Goal: Transaction & Acquisition: Download file/media

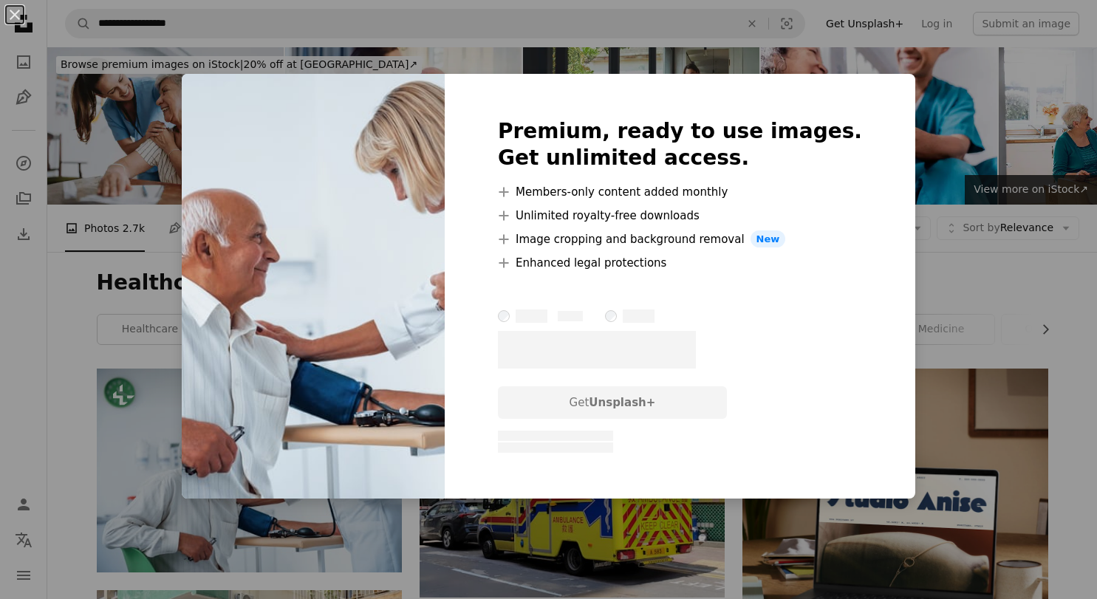
scroll to position [56, 0]
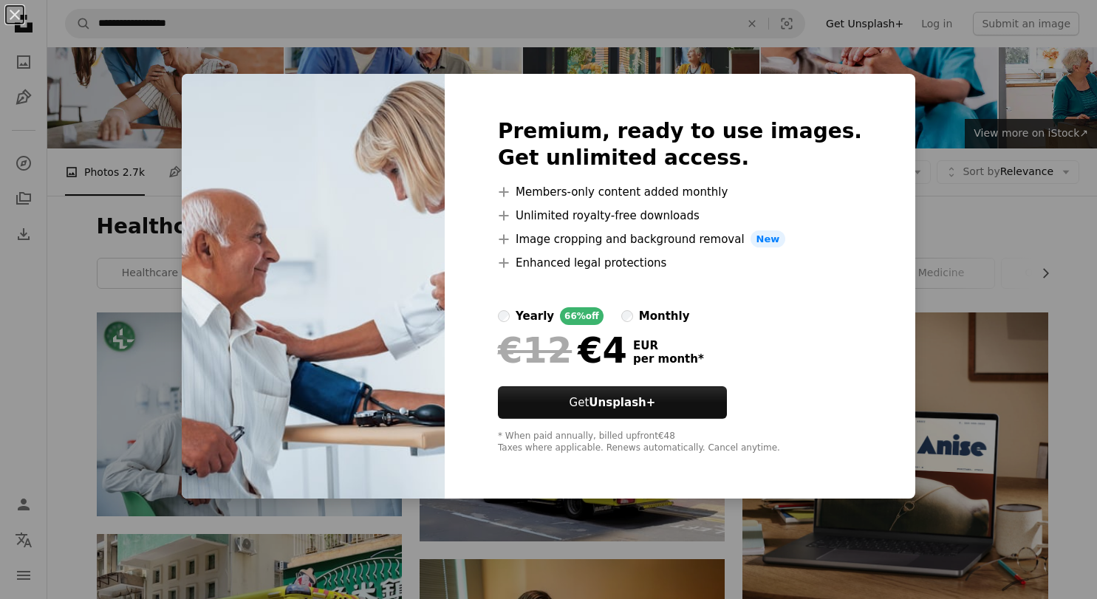
click at [968, 165] on div "An X shape Premium, ready to use images. Get unlimited access. A plus sign Memb…" at bounding box center [548, 299] width 1097 height 599
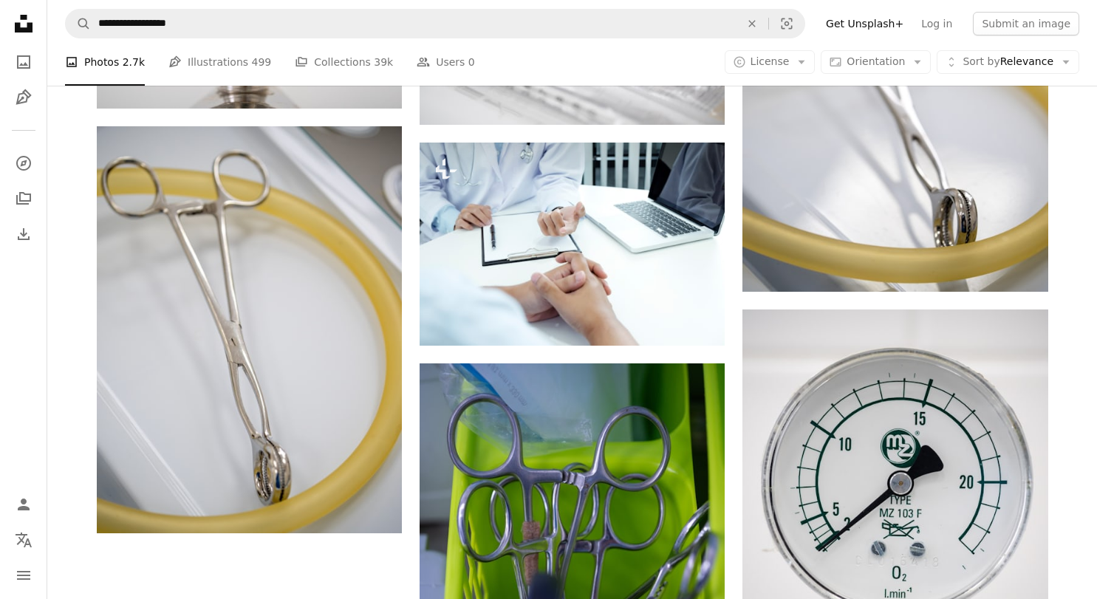
scroll to position [1835, 0]
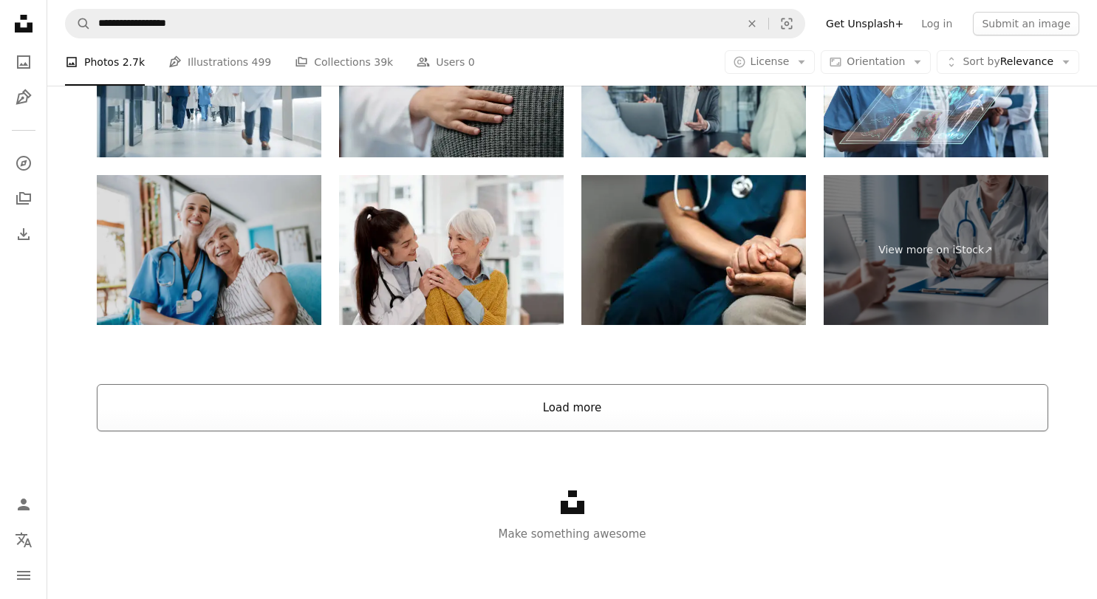
click at [571, 384] on button "Load more" at bounding box center [572, 407] width 951 height 47
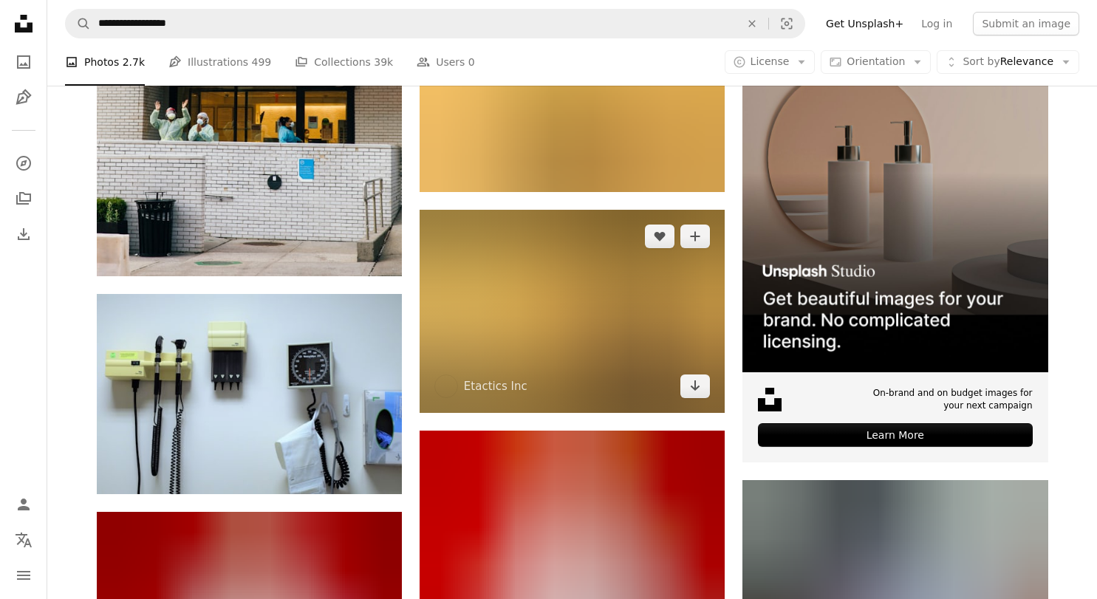
scroll to position [6148, 0]
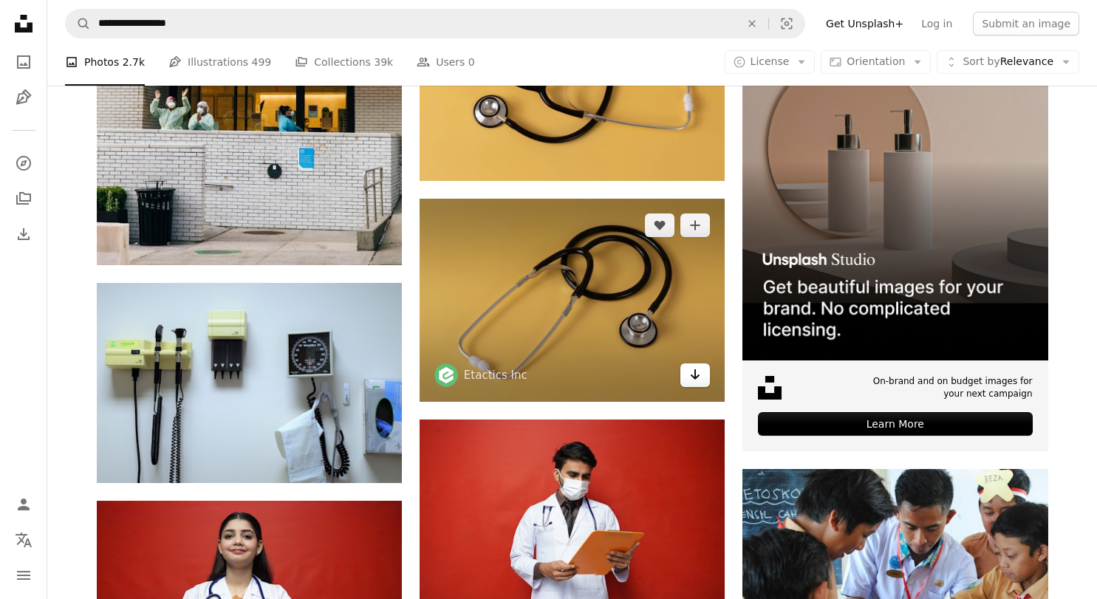
click at [691, 376] on icon "Arrow pointing down" at bounding box center [695, 375] width 12 height 18
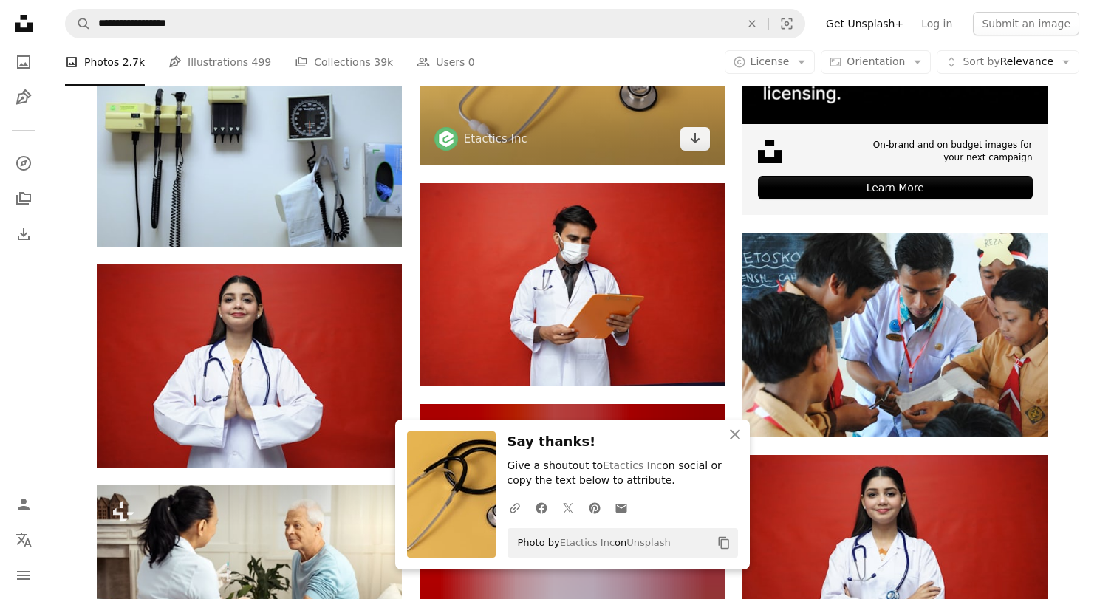
scroll to position [6397, 0]
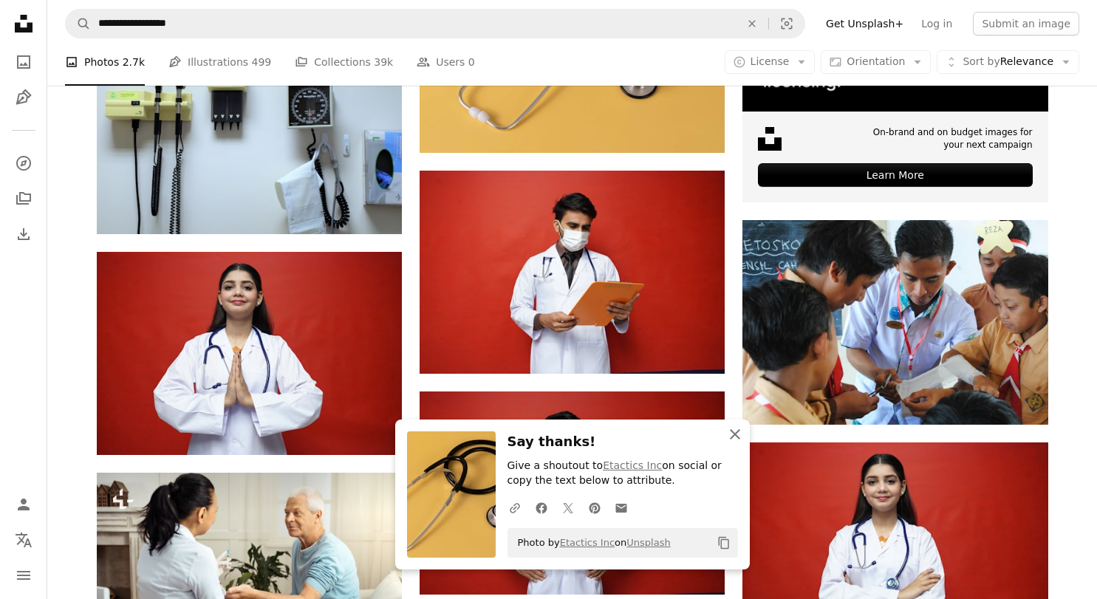
click at [730, 434] on icon "An X shape" at bounding box center [735, 434] width 18 height 18
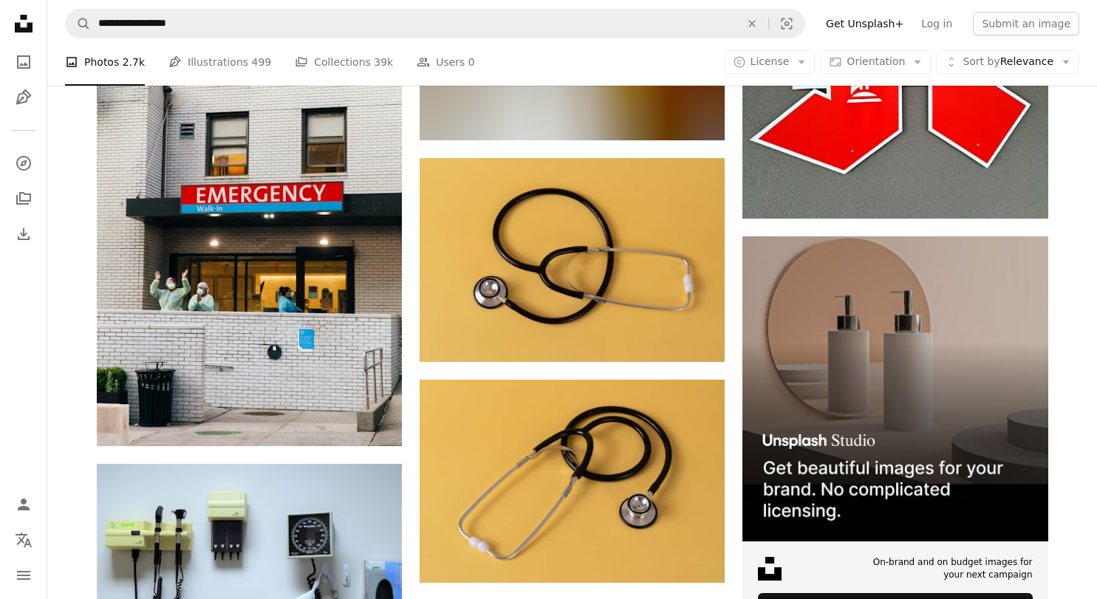
scroll to position [5959, 0]
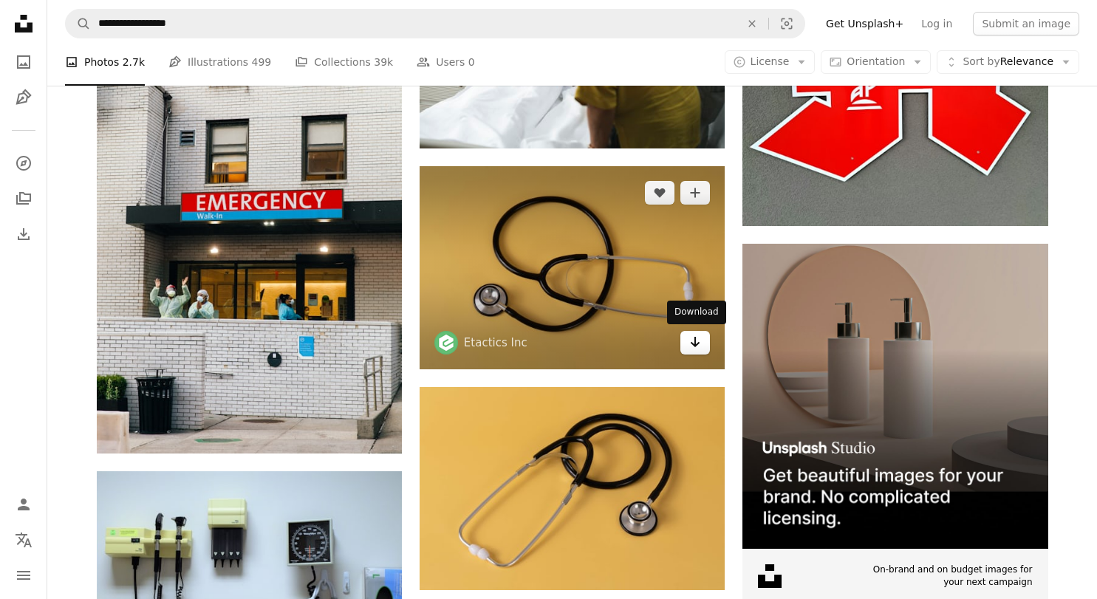
click at [694, 346] on icon "Arrow pointing down" at bounding box center [695, 342] width 12 height 18
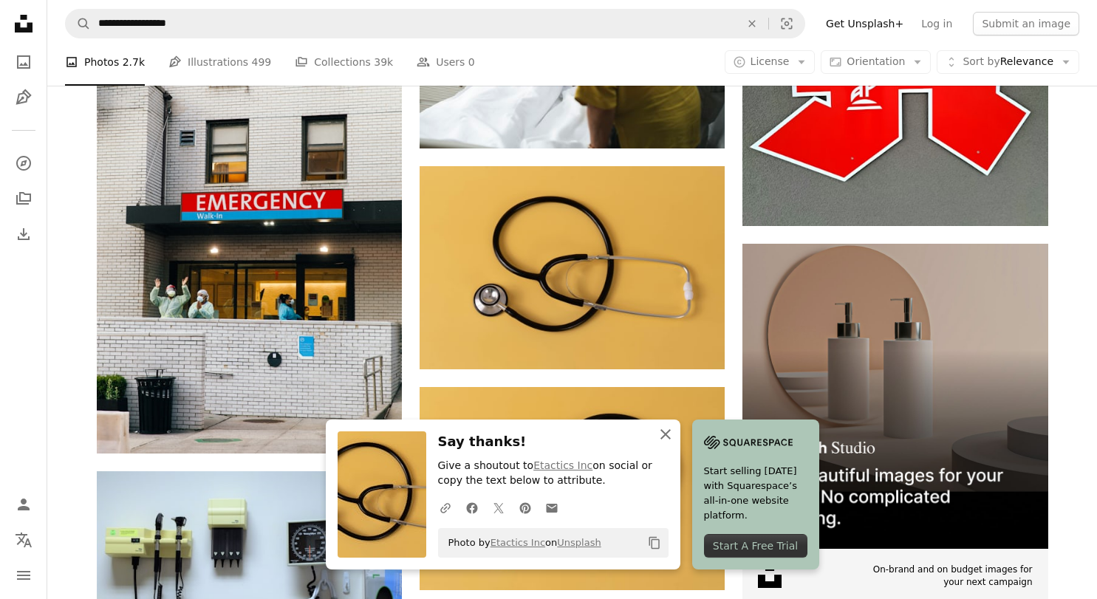
click at [665, 436] on icon "button" at bounding box center [665, 434] width 10 height 10
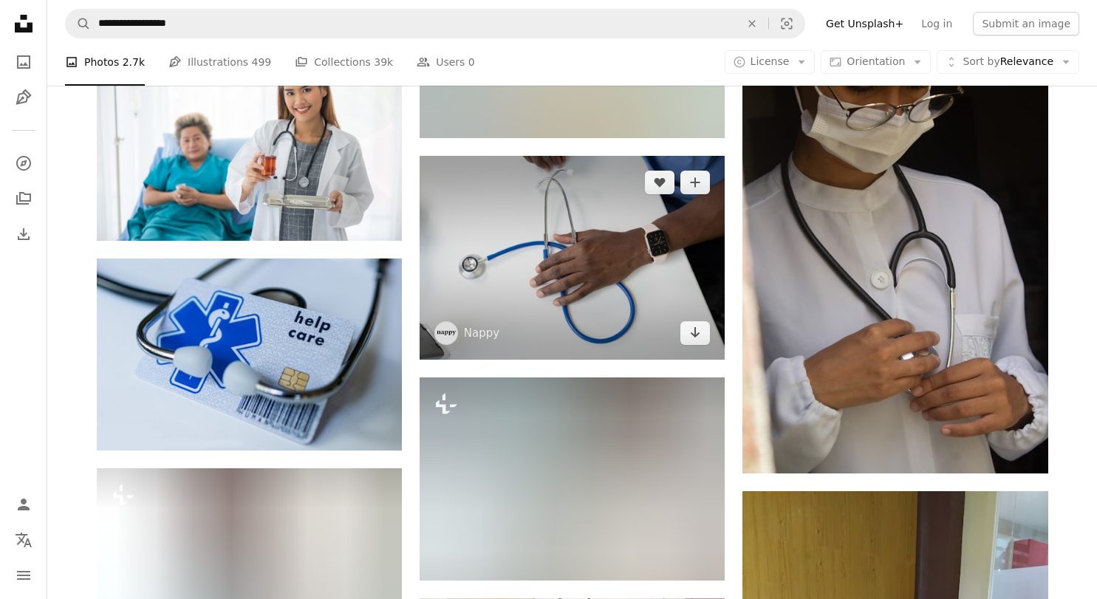
scroll to position [18667, 0]
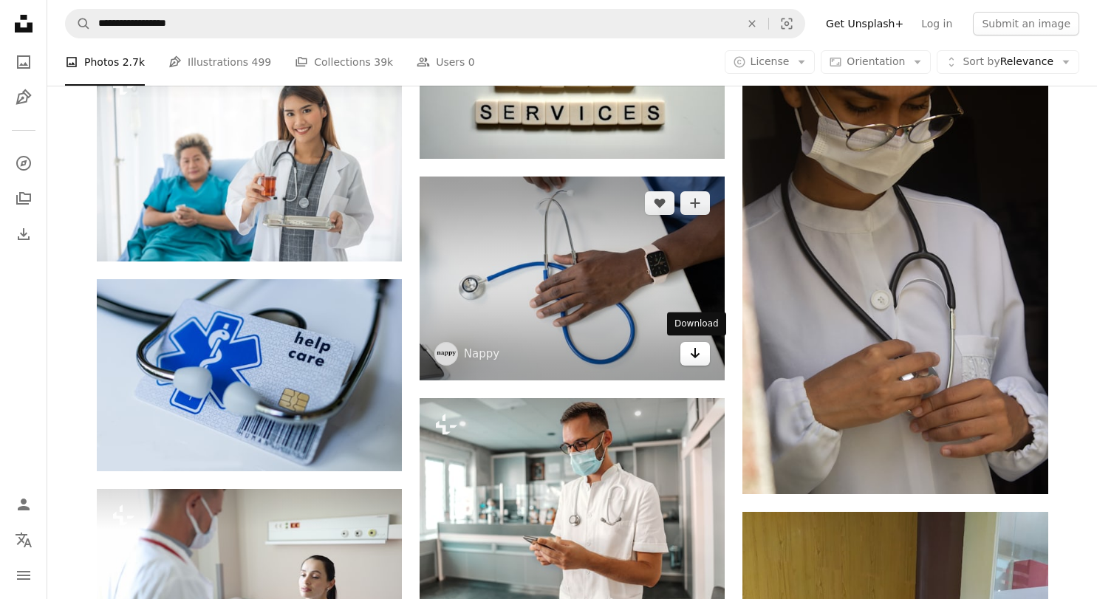
click at [693, 352] on icon "Arrow pointing down" at bounding box center [695, 353] width 12 height 18
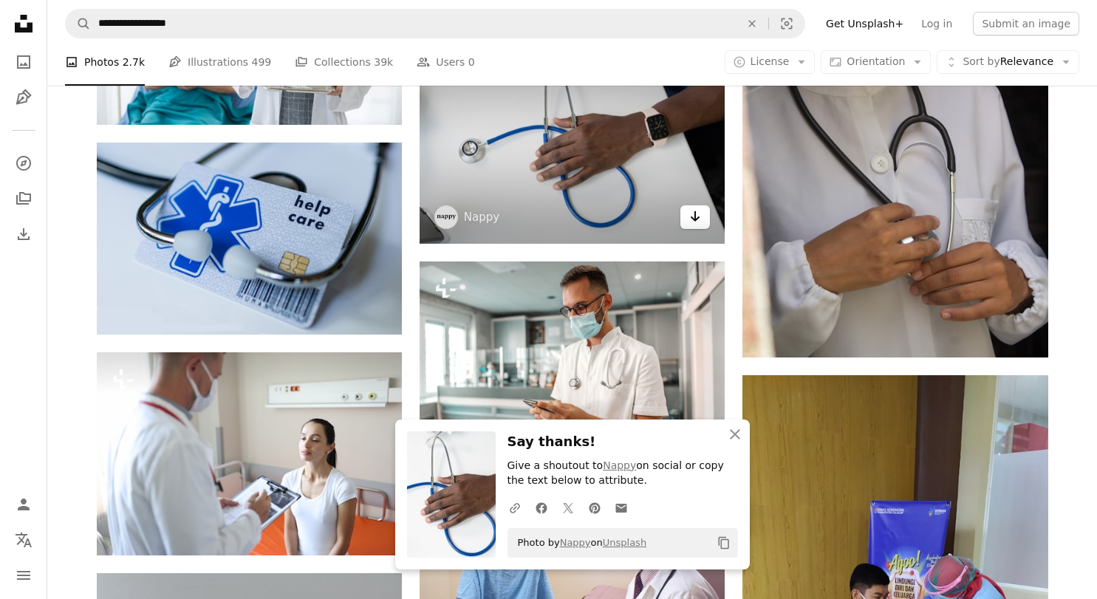
scroll to position [18919, 0]
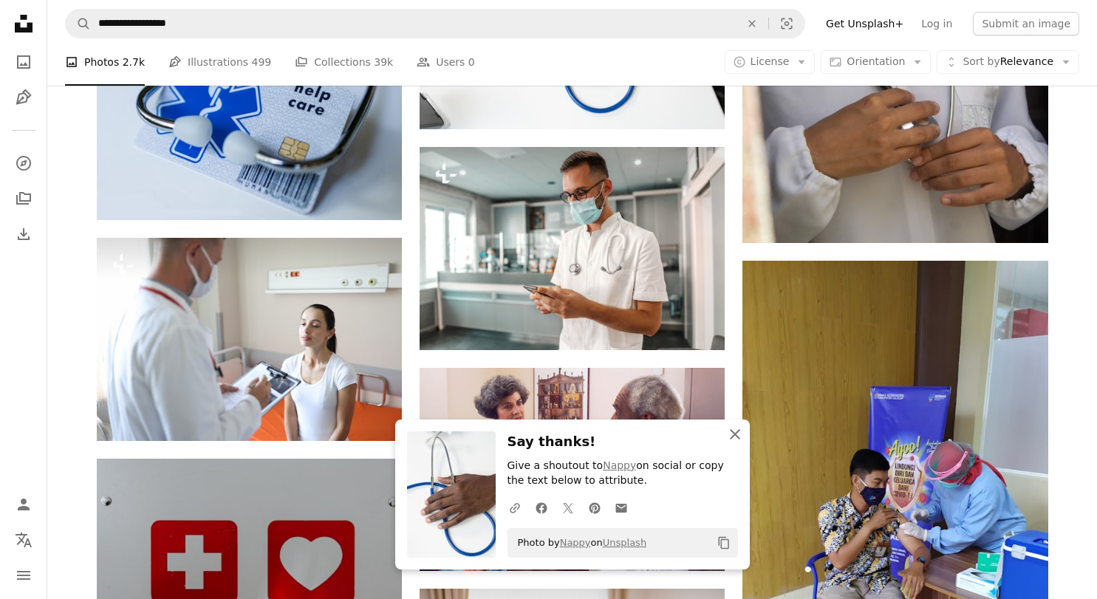
click at [736, 438] on icon "button" at bounding box center [735, 434] width 10 height 10
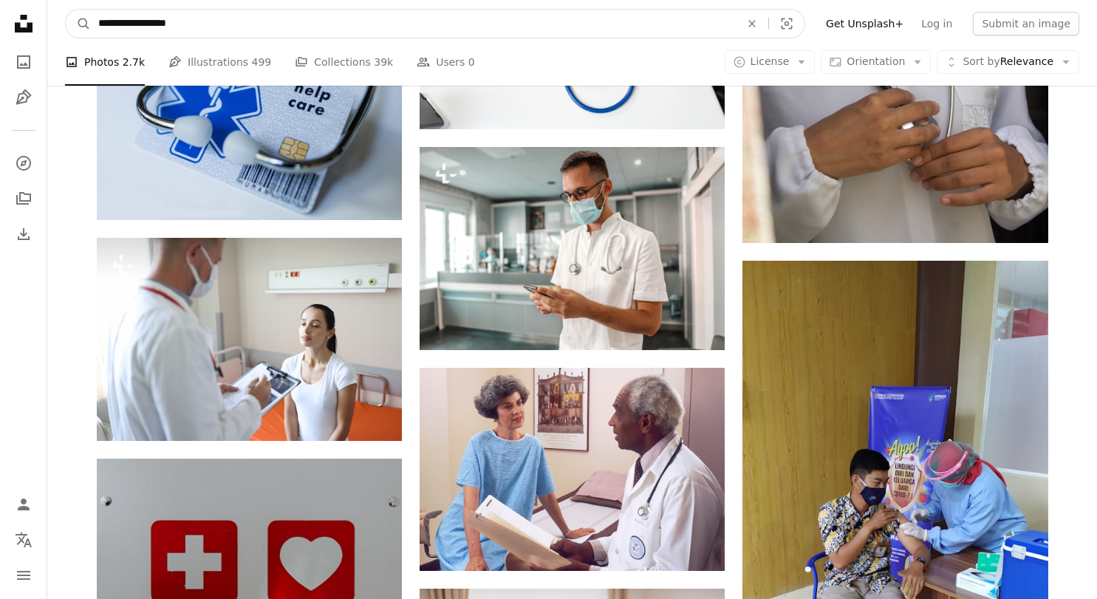
click at [349, 16] on input "**********" at bounding box center [413, 24] width 645 height 28
drag, startPoint x: 152, startPoint y: 23, endPoint x: 281, endPoint y: 23, distance: 129.2
click at [281, 23] on input "**********" at bounding box center [413, 24] width 645 height 28
type input "**********"
click at [78, 24] on button "A magnifying glass" at bounding box center [78, 24] width 25 height 28
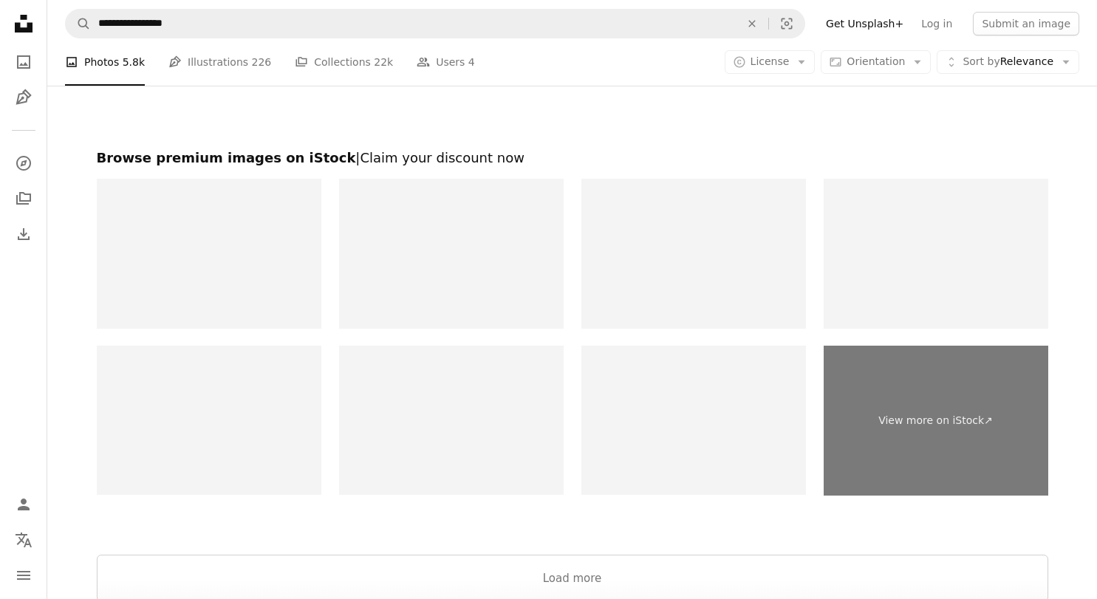
scroll to position [2483, 0]
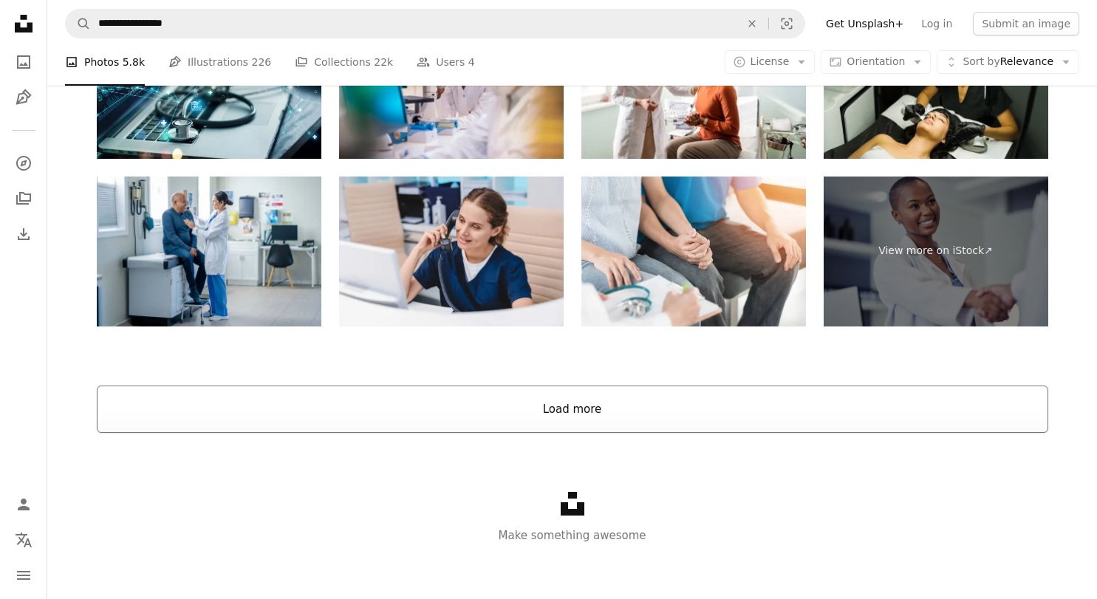
click at [645, 424] on button "Load more" at bounding box center [572, 409] width 951 height 47
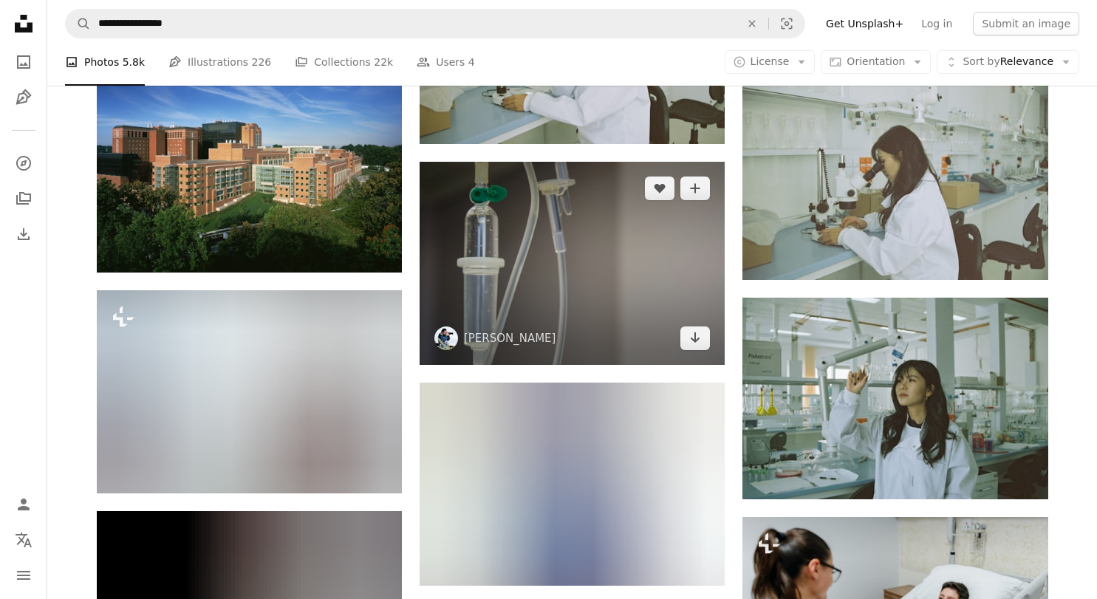
scroll to position [3405, 0]
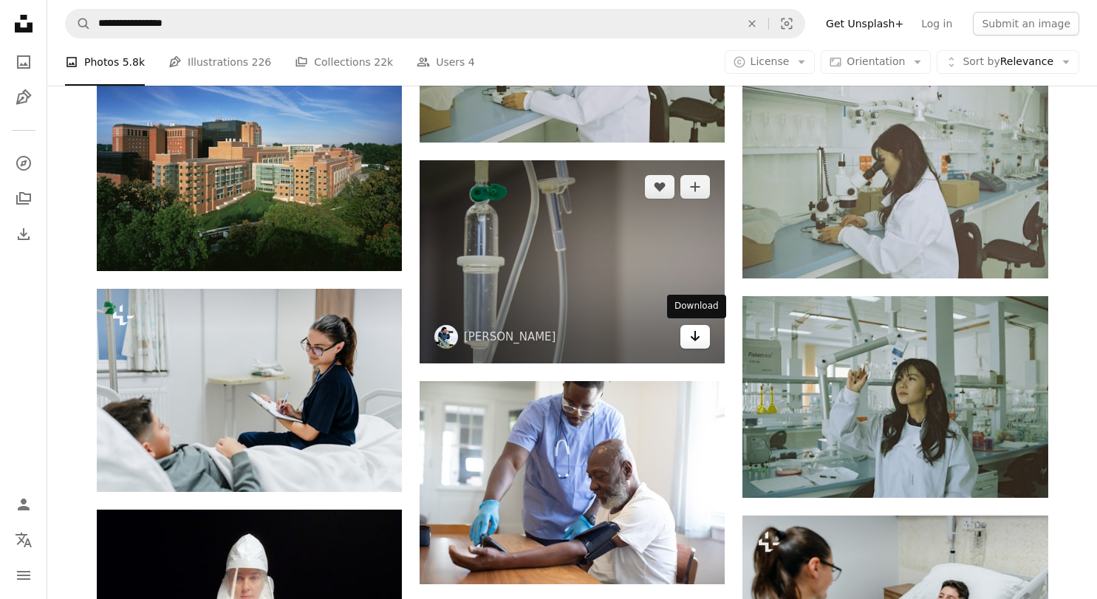
click at [695, 343] on icon "Arrow pointing down" at bounding box center [695, 336] width 12 height 18
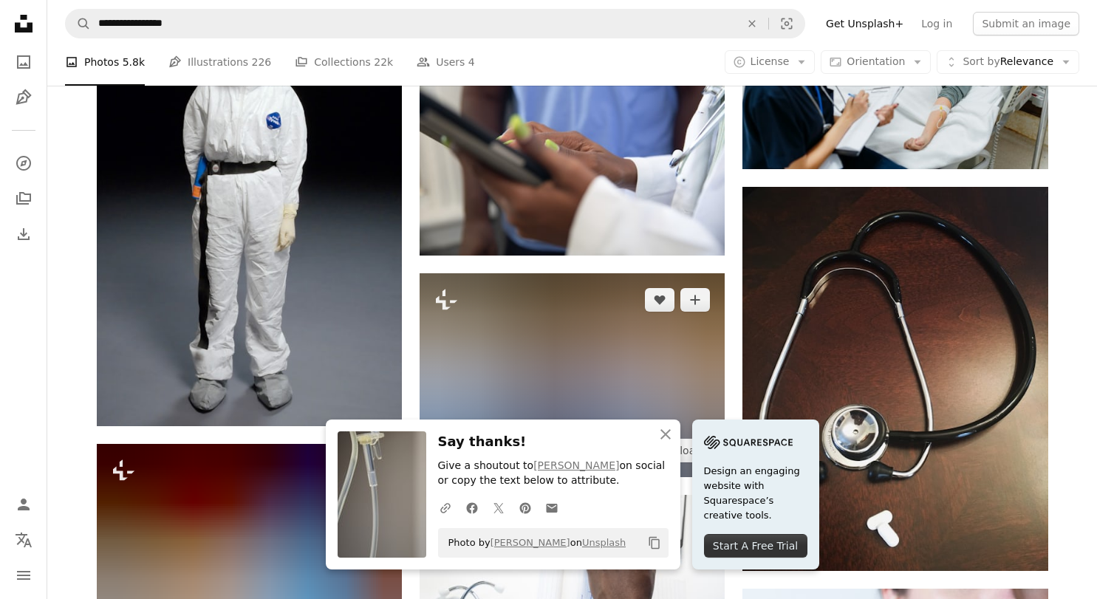
scroll to position [3961, 0]
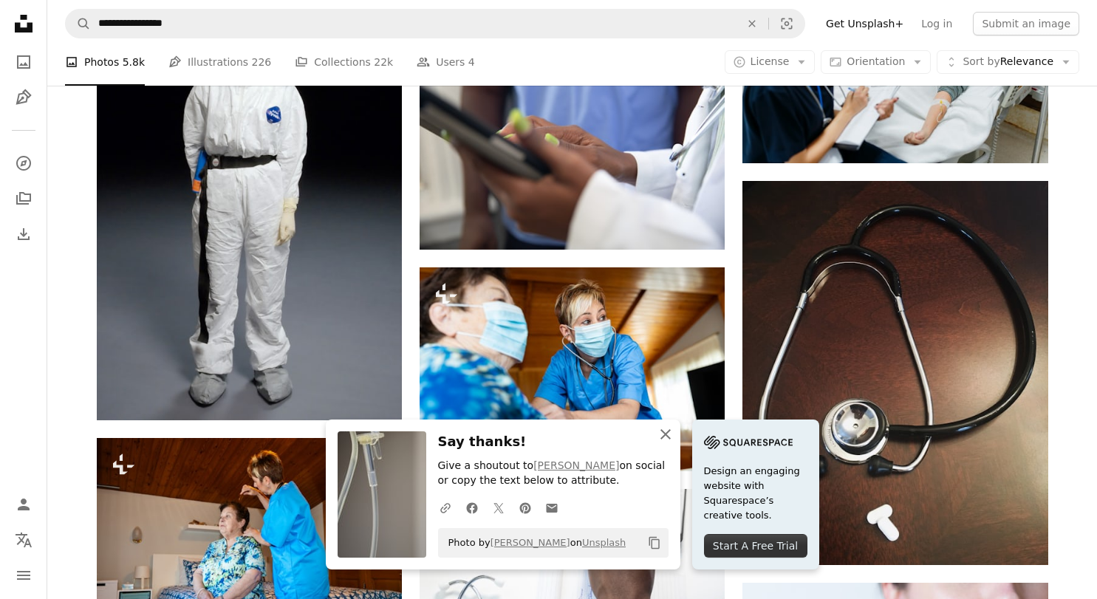
click at [665, 436] on icon "button" at bounding box center [665, 434] width 10 height 10
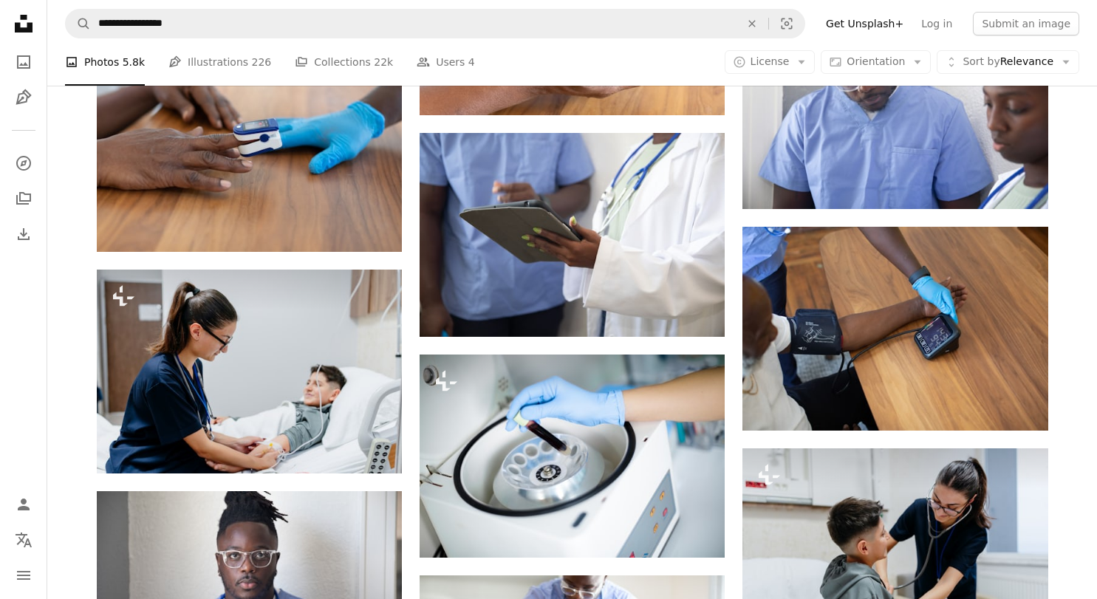
scroll to position [5236, 0]
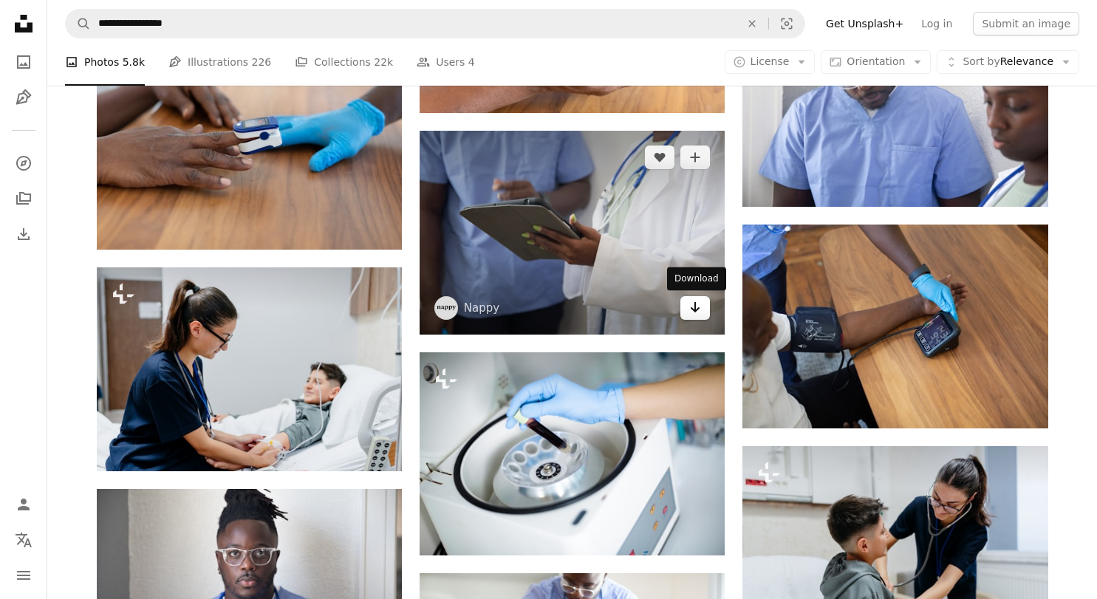
click at [696, 314] on icon "Arrow pointing down" at bounding box center [695, 307] width 12 height 18
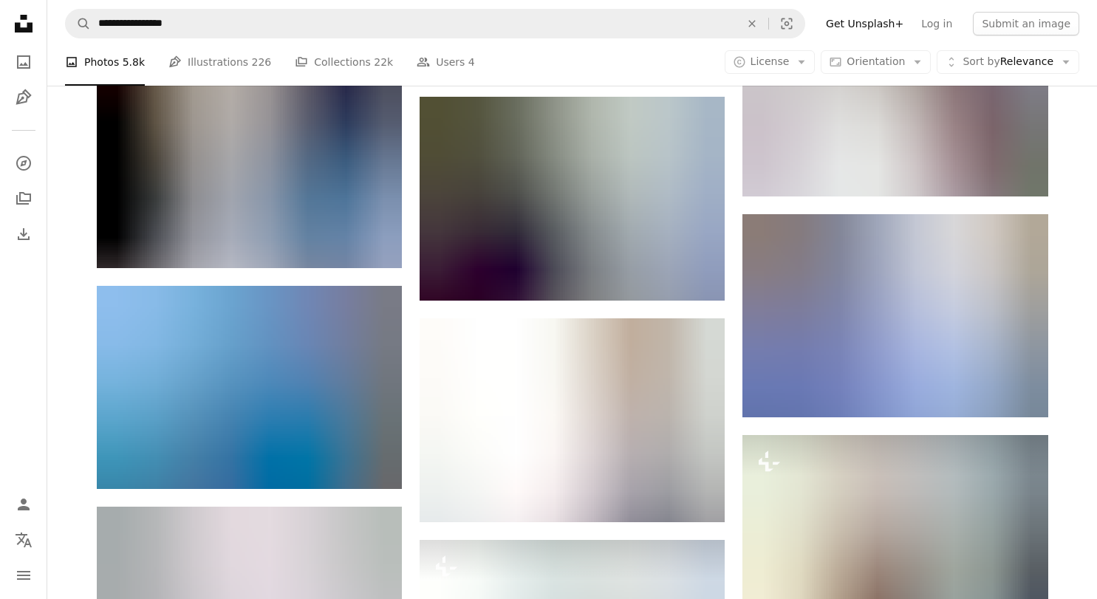
scroll to position [11104, 0]
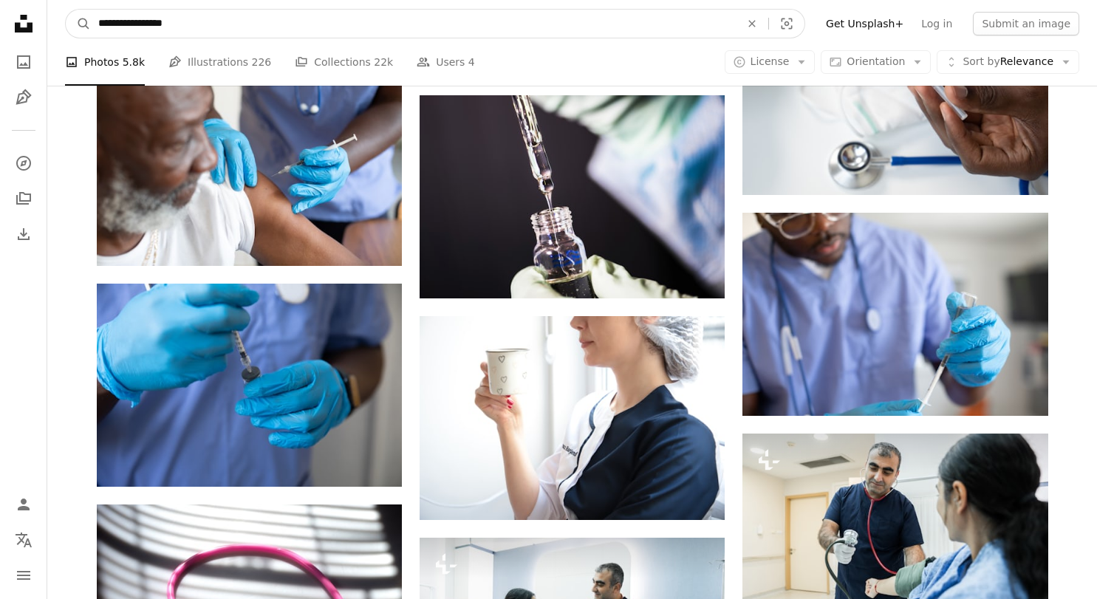
click at [407, 13] on input "**********" at bounding box center [413, 24] width 645 height 28
click at [391, 30] on input "**********" at bounding box center [413, 24] width 645 height 28
type input "**********"
click at [78, 24] on button "A magnifying glass" at bounding box center [78, 24] width 25 height 28
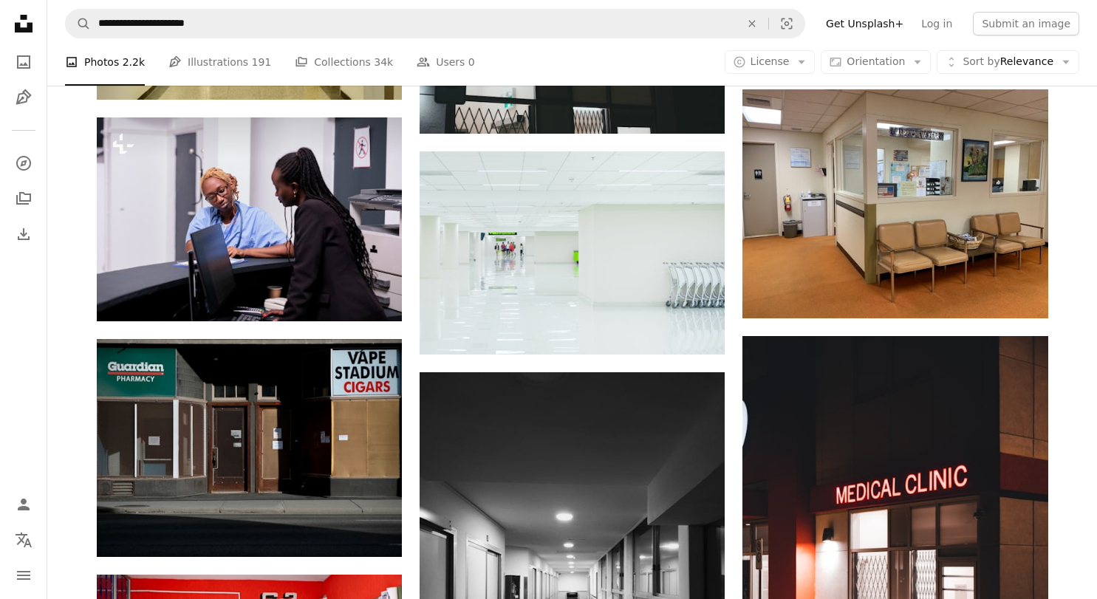
scroll to position [933, 0]
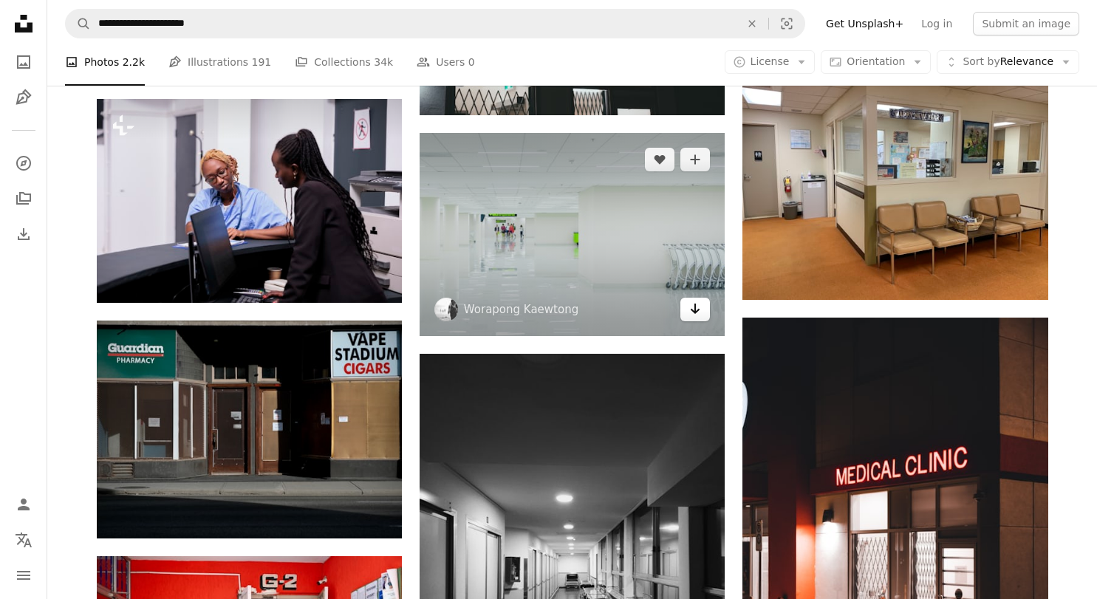
click at [699, 314] on icon "Arrow pointing down" at bounding box center [695, 309] width 12 height 18
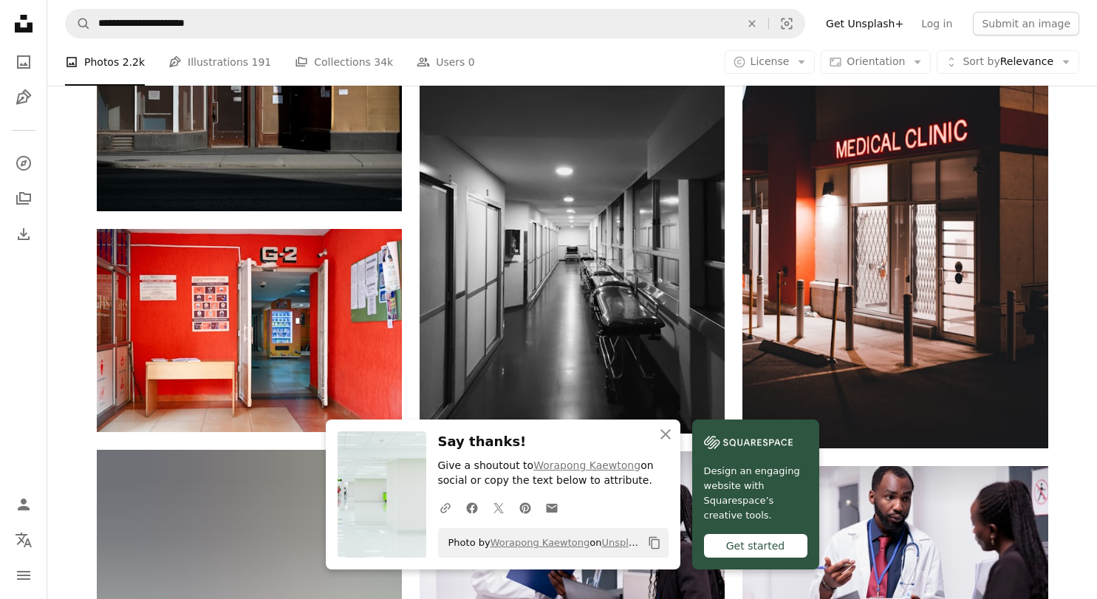
scroll to position [1277, 0]
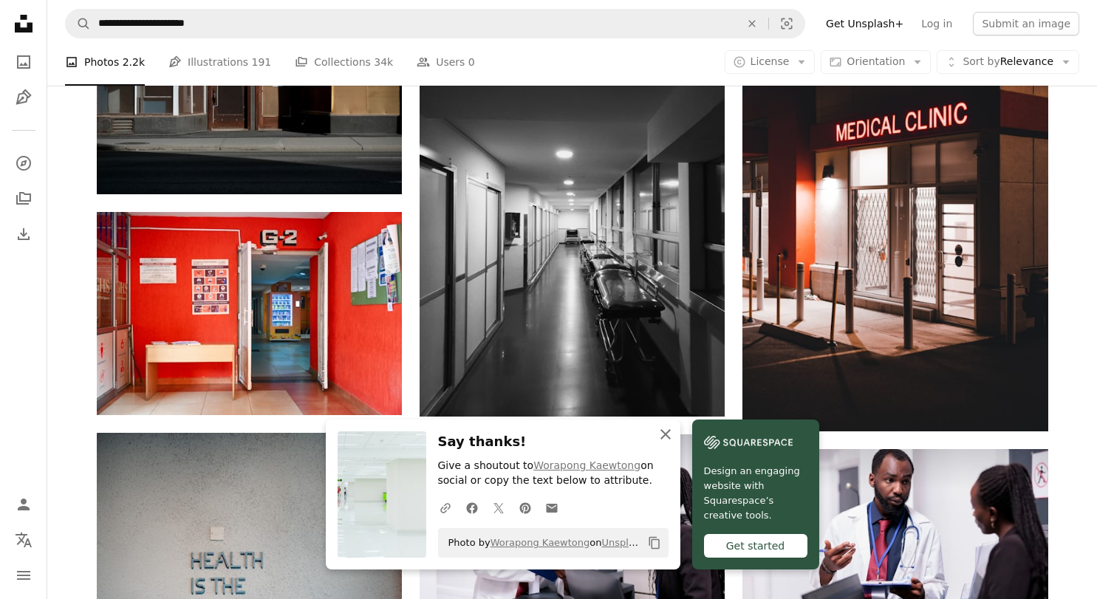
click at [667, 436] on icon "An X shape" at bounding box center [666, 434] width 18 height 18
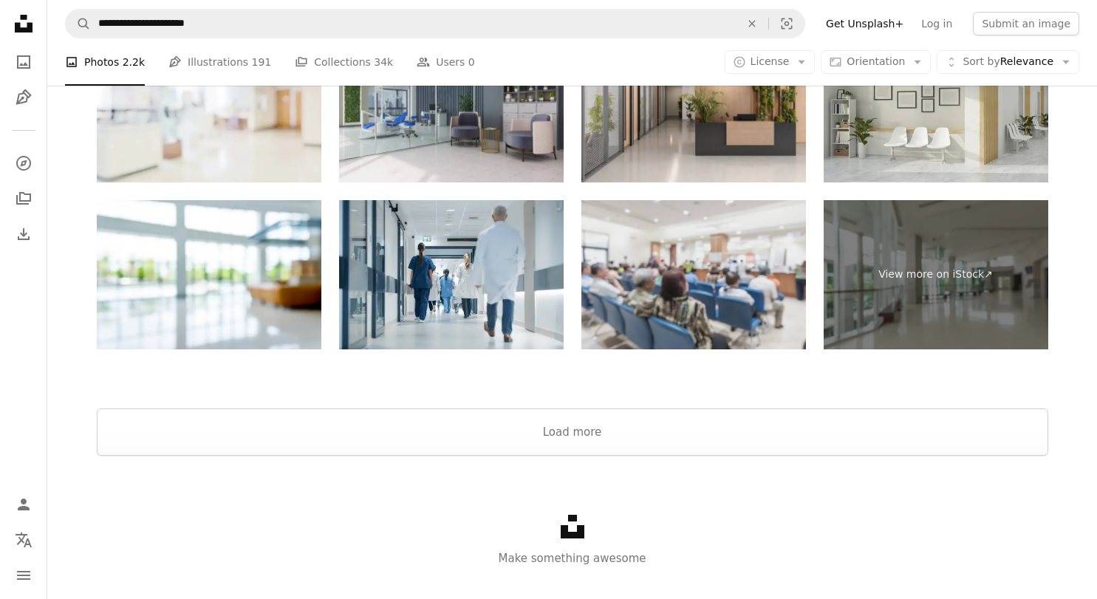
scroll to position [2937, 0]
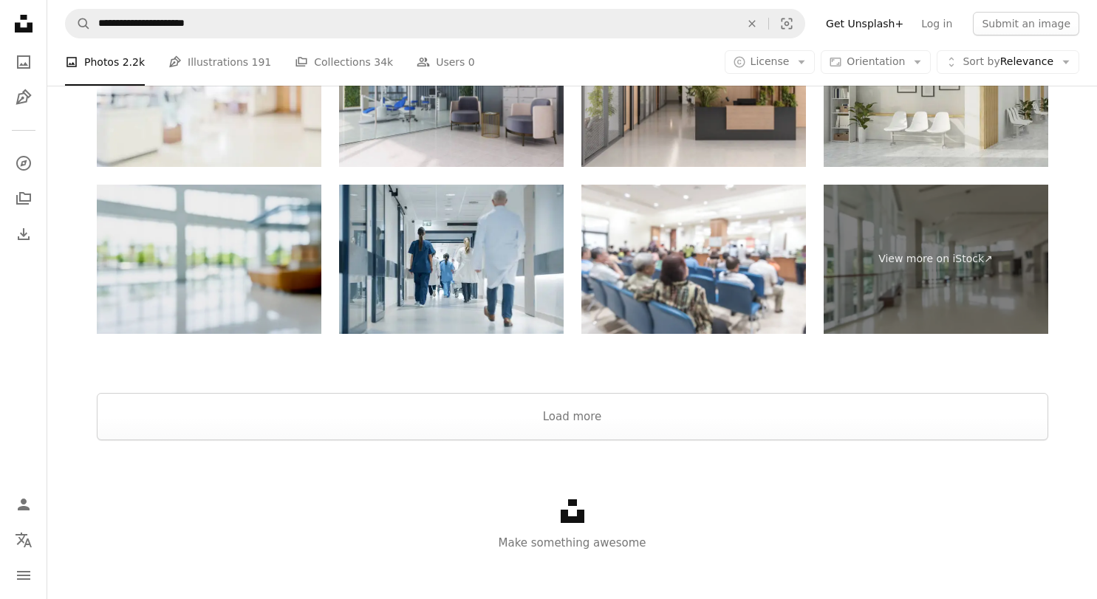
click at [253, 284] on img at bounding box center [209, 260] width 225 height 150
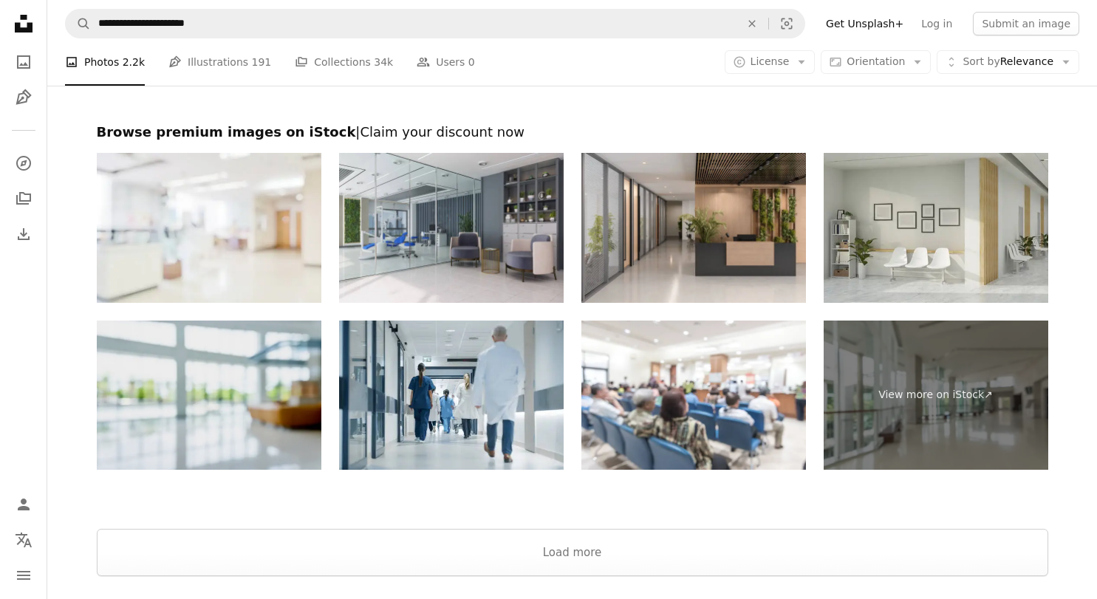
scroll to position [2789, 0]
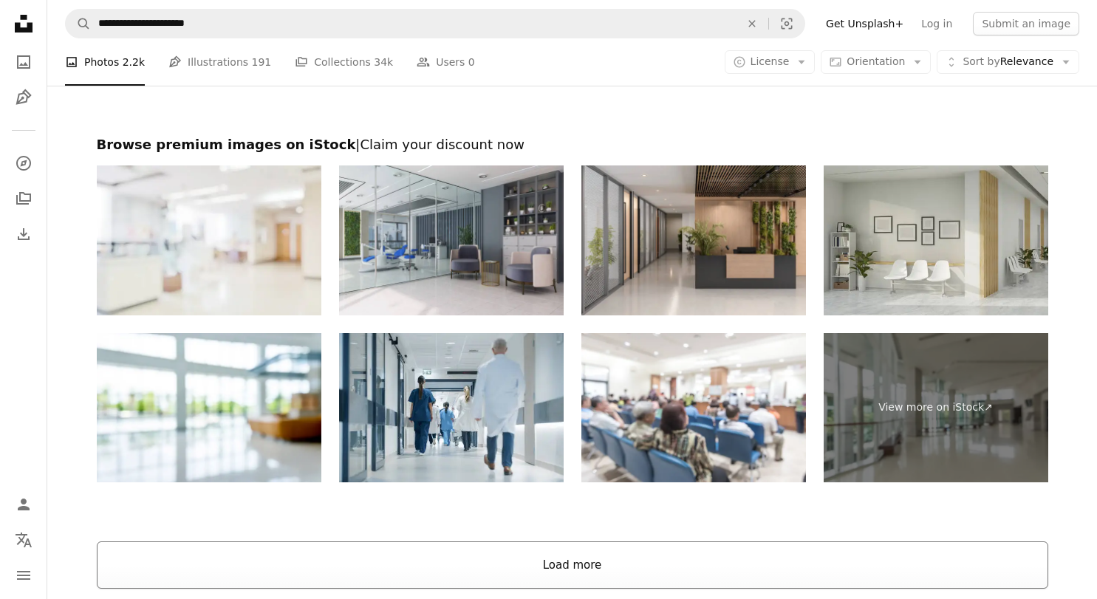
click at [493, 559] on button "Load more" at bounding box center [572, 564] width 951 height 47
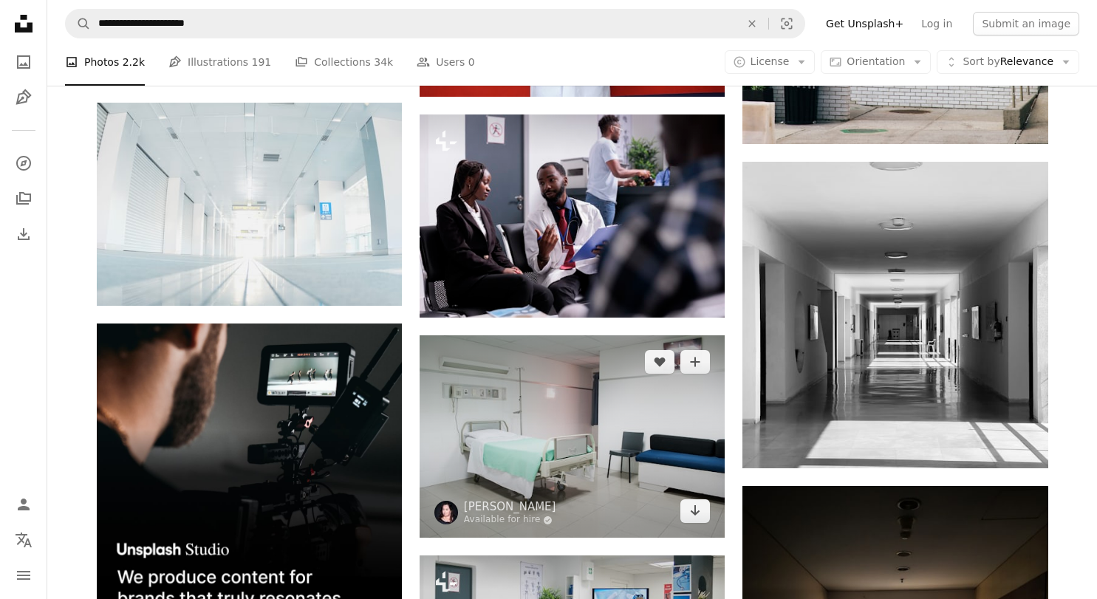
scroll to position [2696, 0]
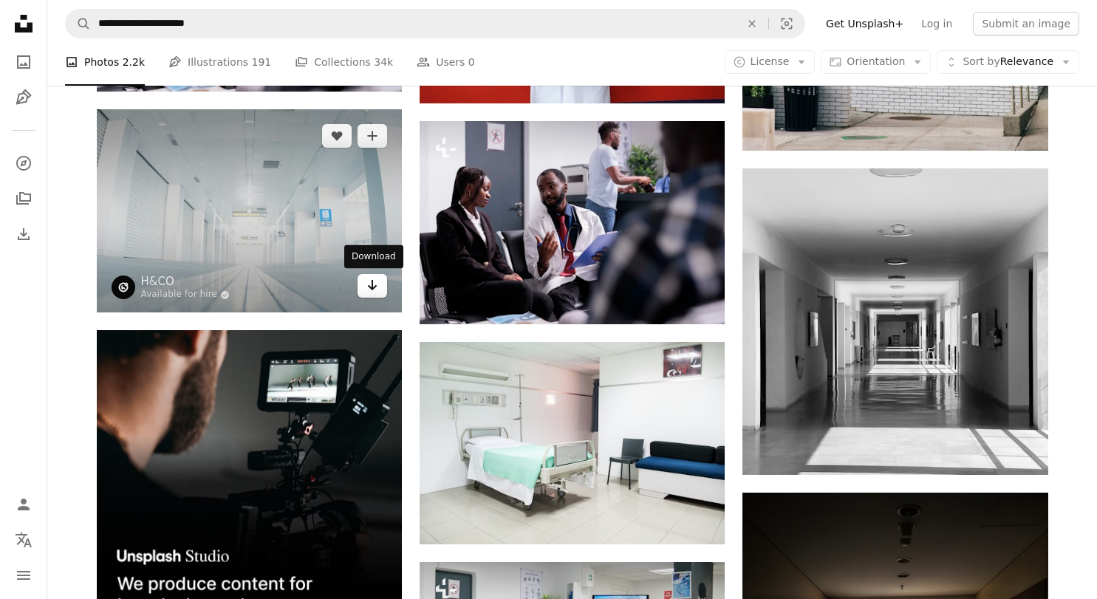
click at [376, 287] on icon "Arrow pointing down" at bounding box center [372, 285] width 12 height 18
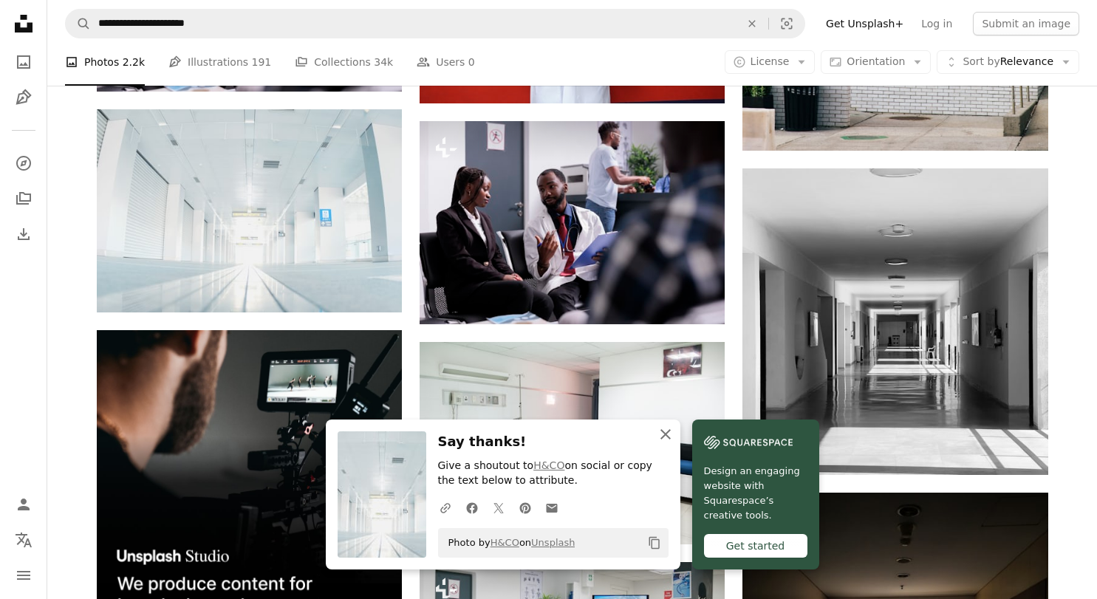
click at [663, 432] on icon "An X shape" at bounding box center [666, 434] width 18 height 18
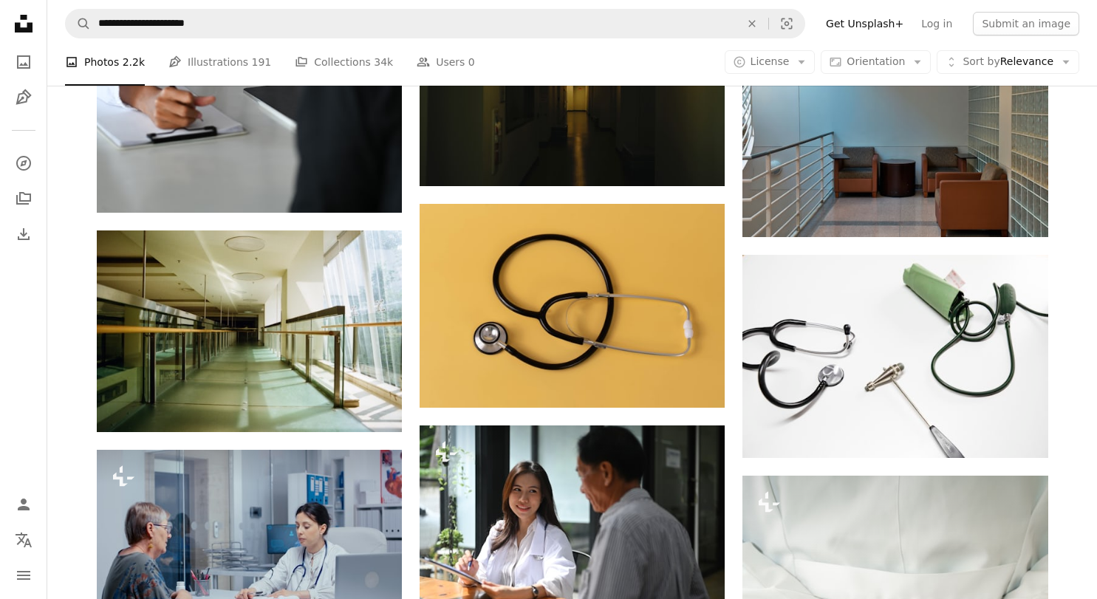
scroll to position [10936, 0]
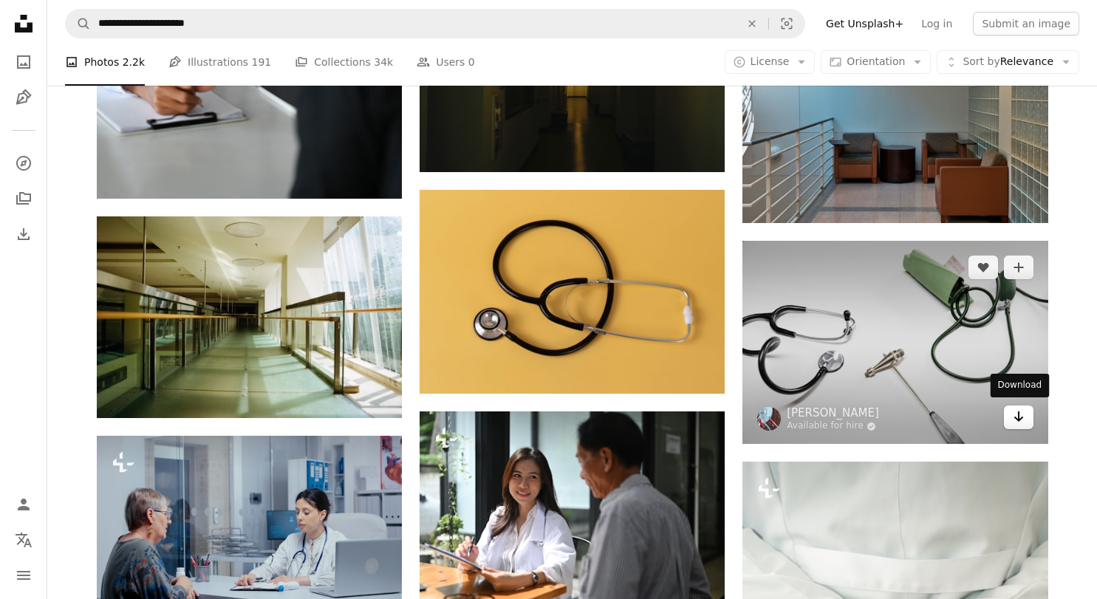
click at [1018, 414] on icon "Download" at bounding box center [1018, 416] width 10 height 10
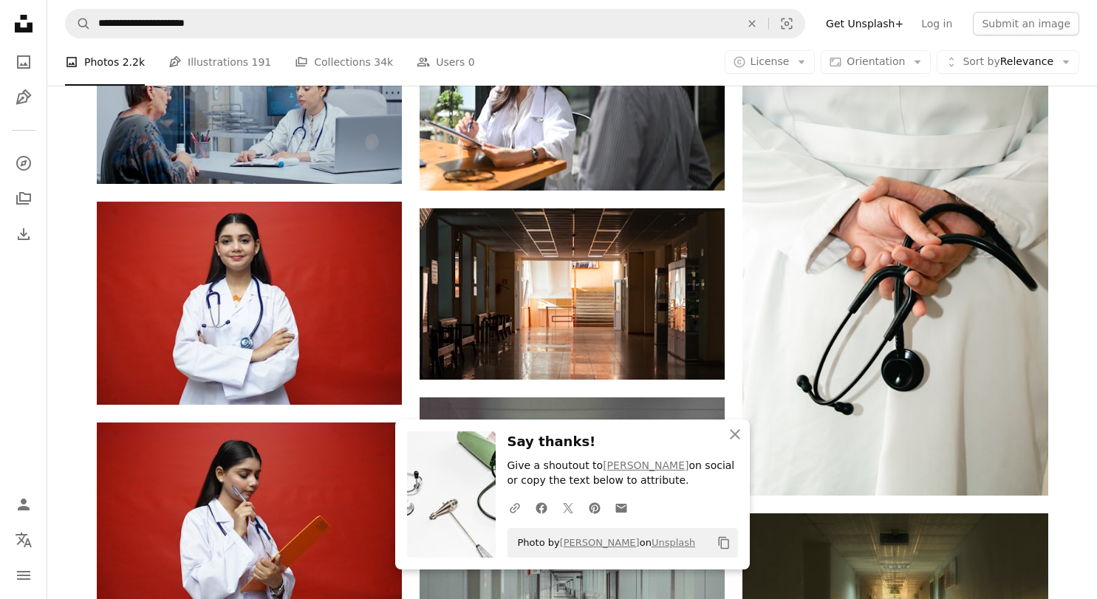
scroll to position [11549, 0]
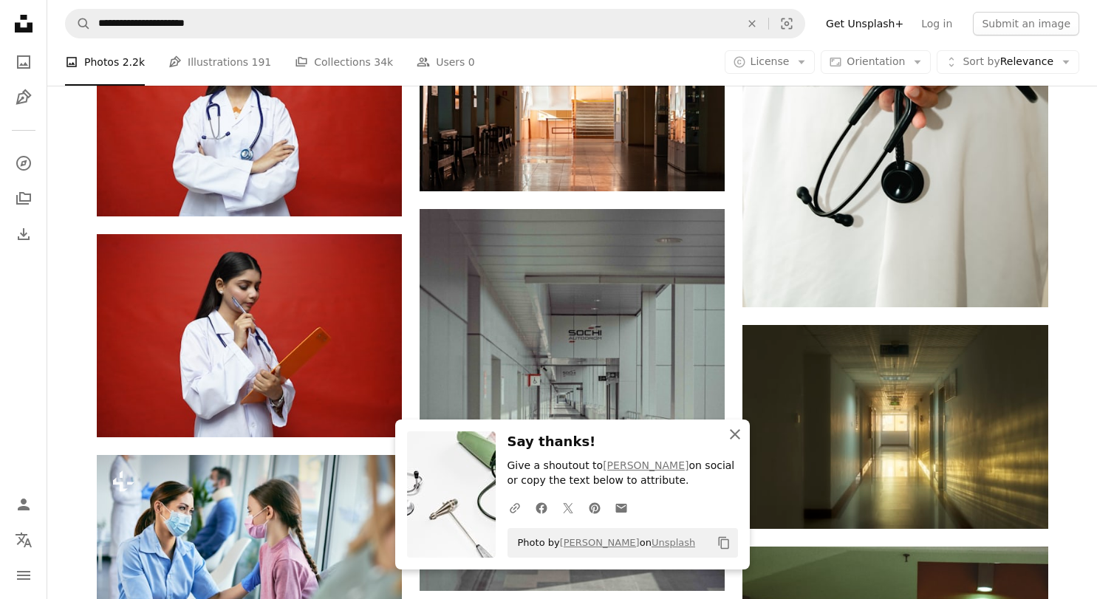
click at [735, 439] on icon "An X shape" at bounding box center [735, 434] width 18 height 18
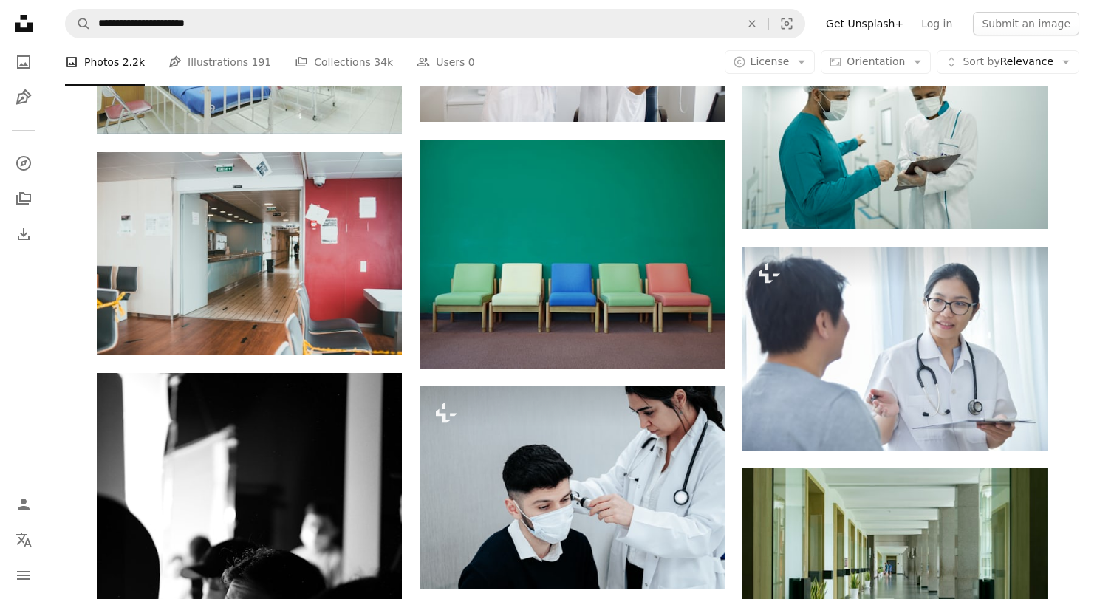
scroll to position [15771, 0]
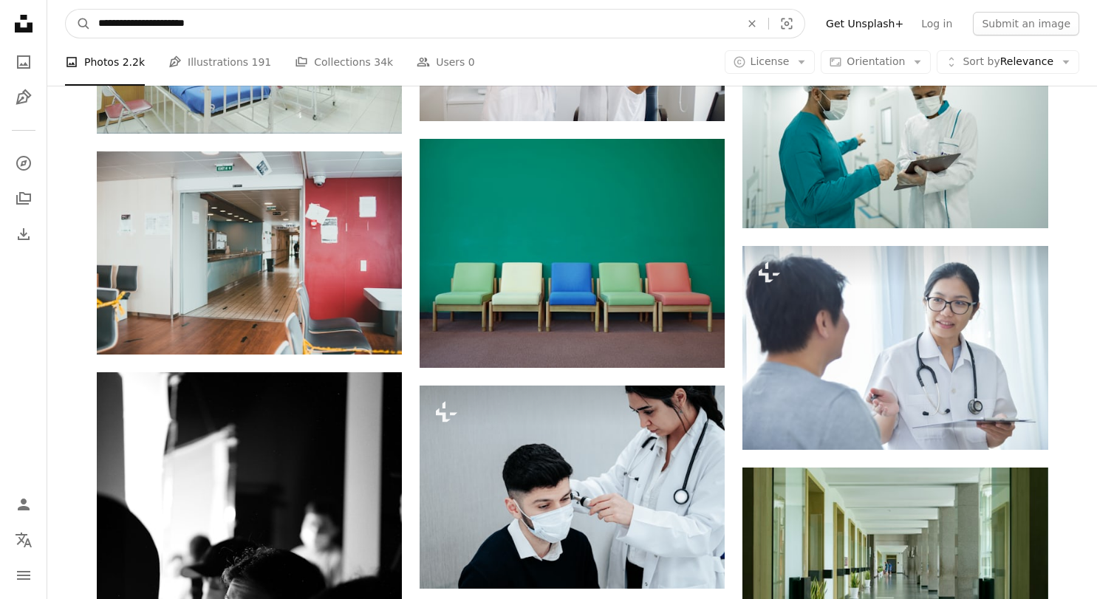
click at [600, 35] on input "**********" at bounding box center [413, 24] width 645 height 28
click at [280, 32] on input "**********" at bounding box center [413, 24] width 645 height 28
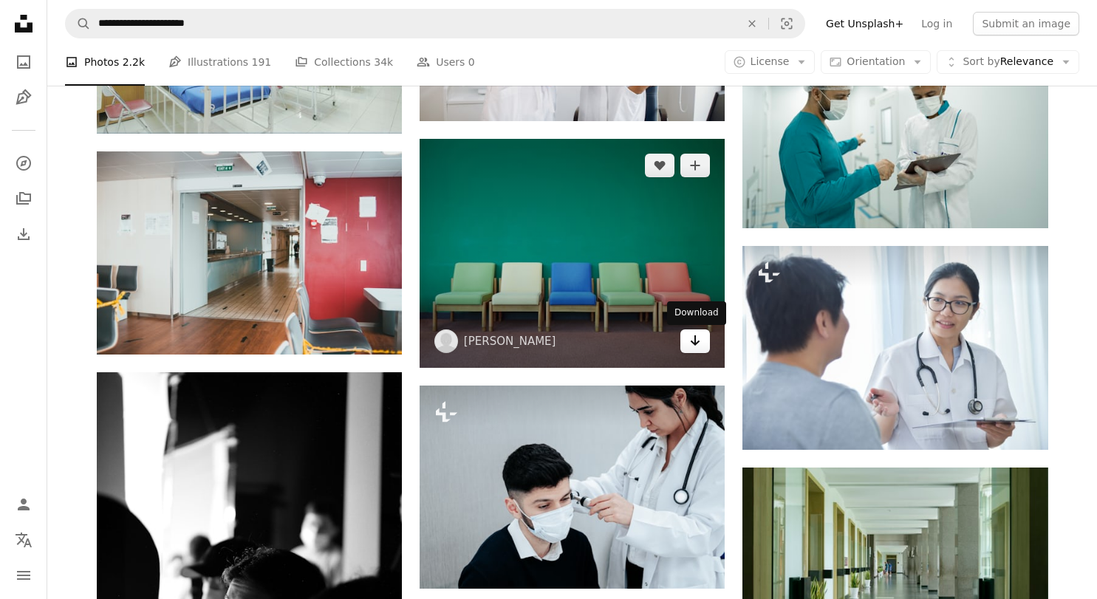
click at [697, 343] on icon "Download" at bounding box center [696, 340] width 10 height 10
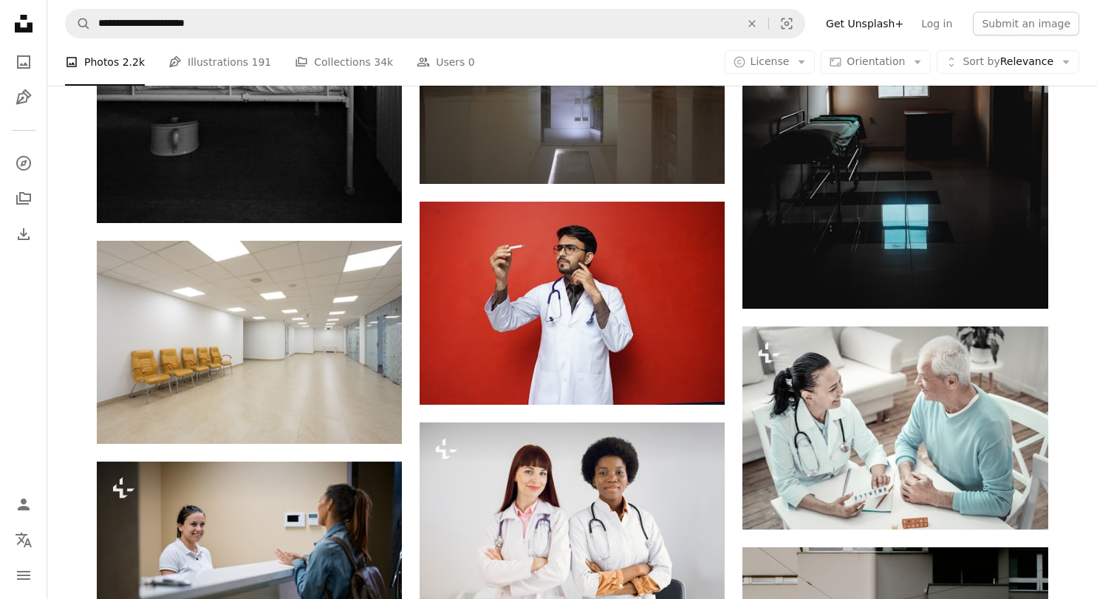
scroll to position [18779, 0]
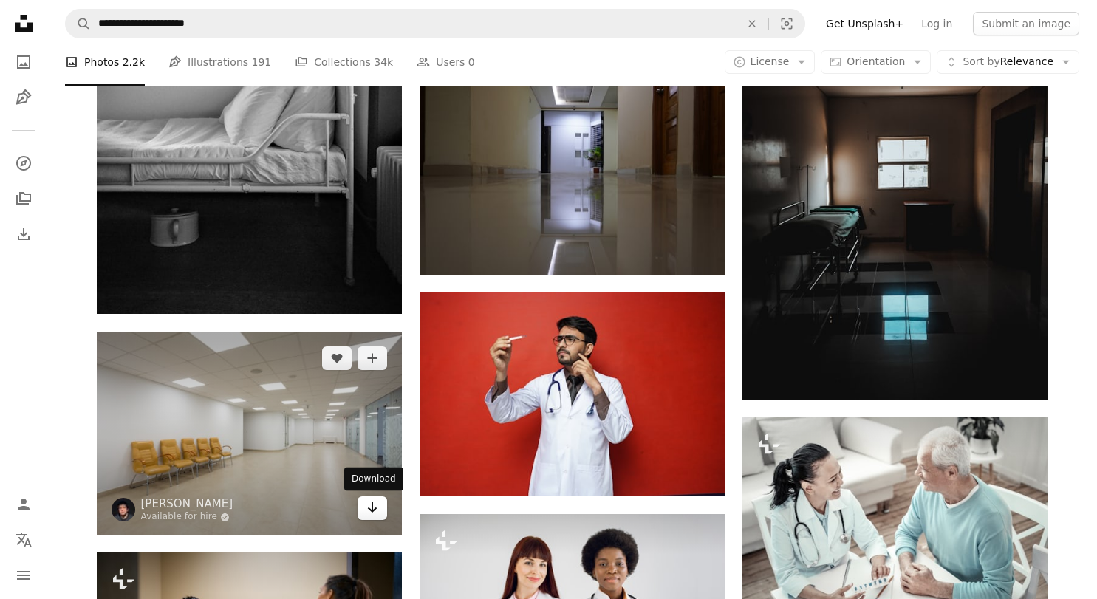
click at [374, 507] on icon "Arrow pointing down" at bounding box center [372, 508] width 12 height 18
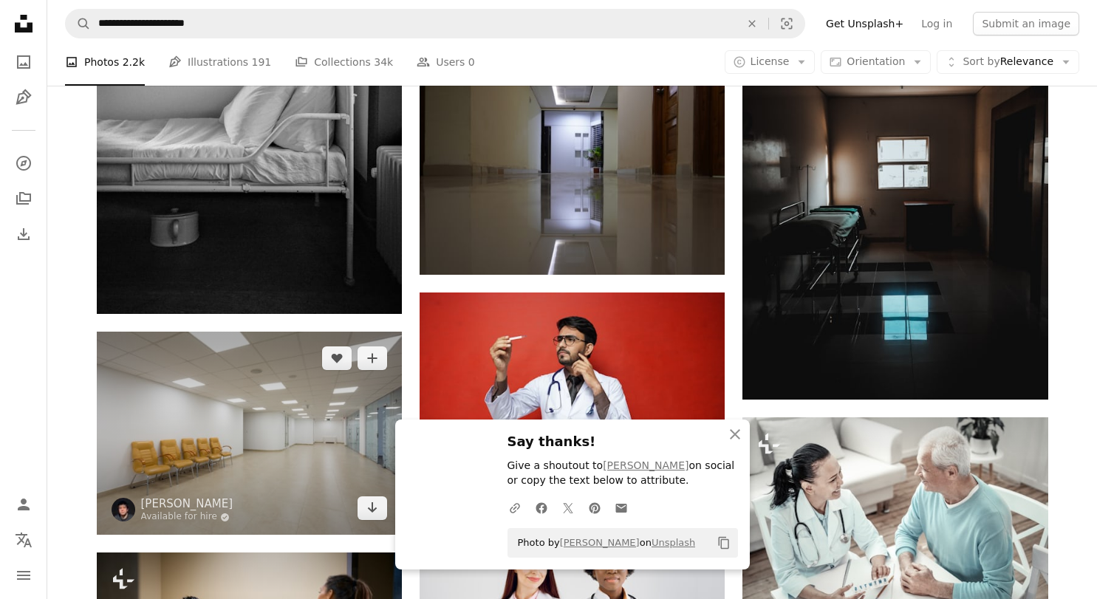
scroll to position [18843, 0]
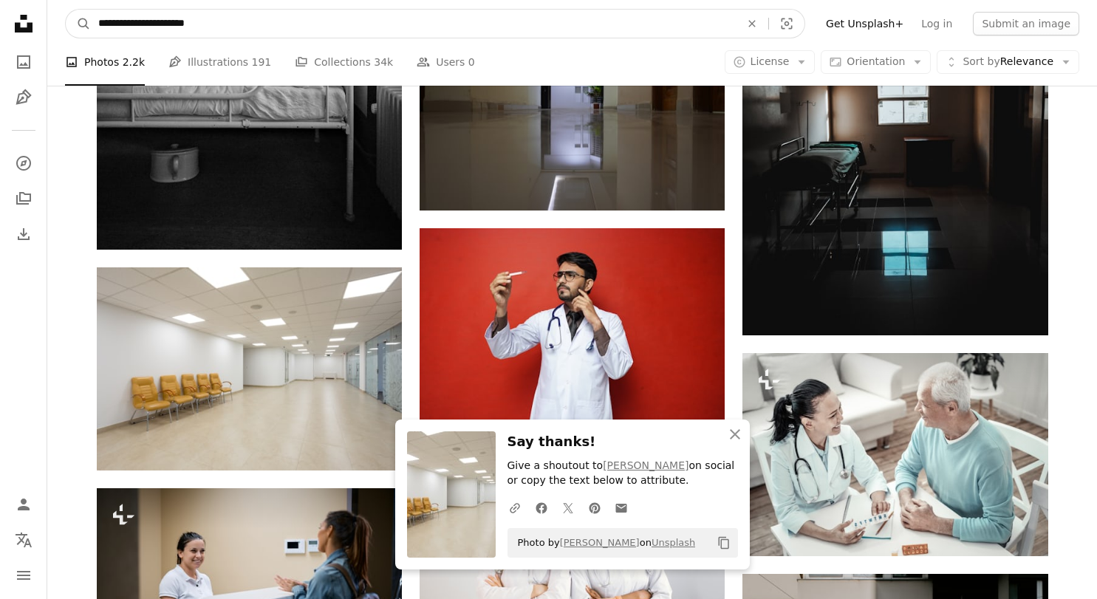
drag, startPoint x: 396, startPoint y: 20, endPoint x: 37, endPoint y: 11, distance: 359.0
type input "**********"
click at [78, 24] on button "A magnifying glass" at bounding box center [78, 24] width 25 height 28
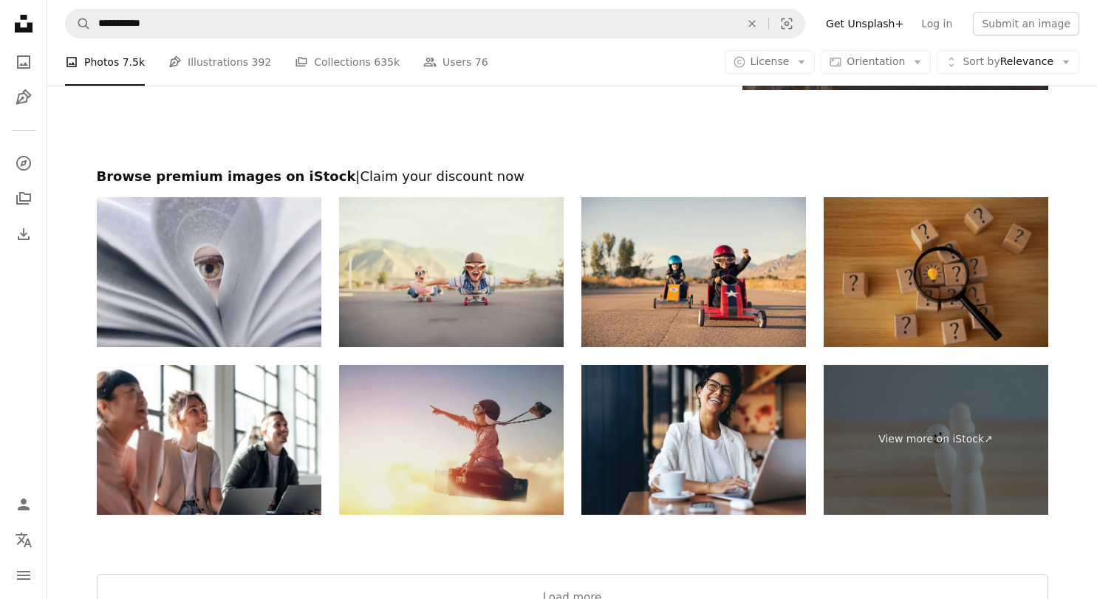
scroll to position [2761, 0]
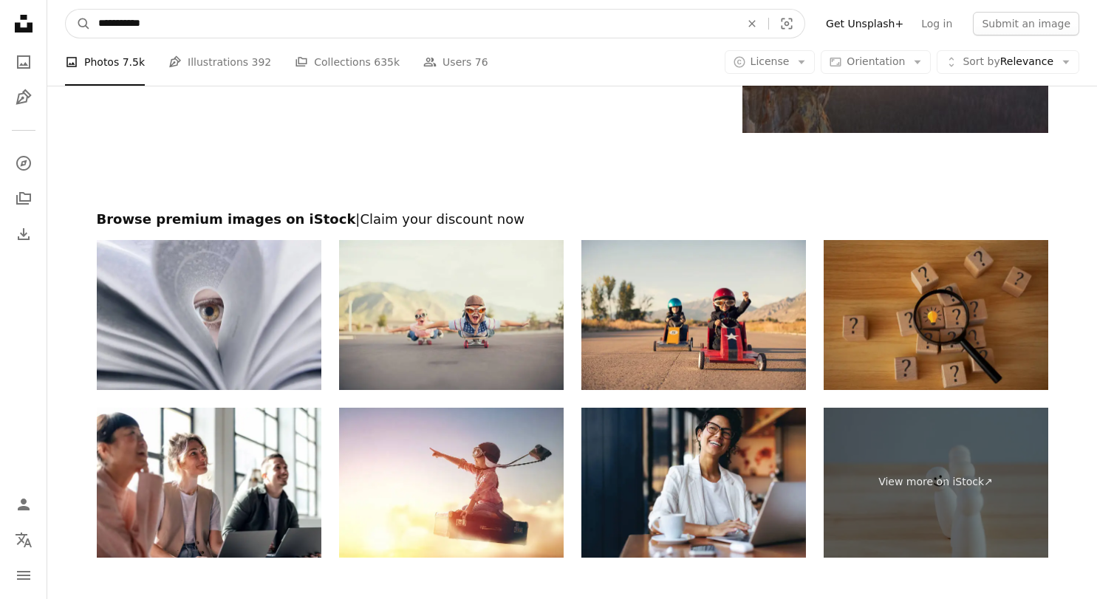
drag, startPoint x: 472, startPoint y: 24, endPoint x: 72, endPoint y: -10, distance: 401.1
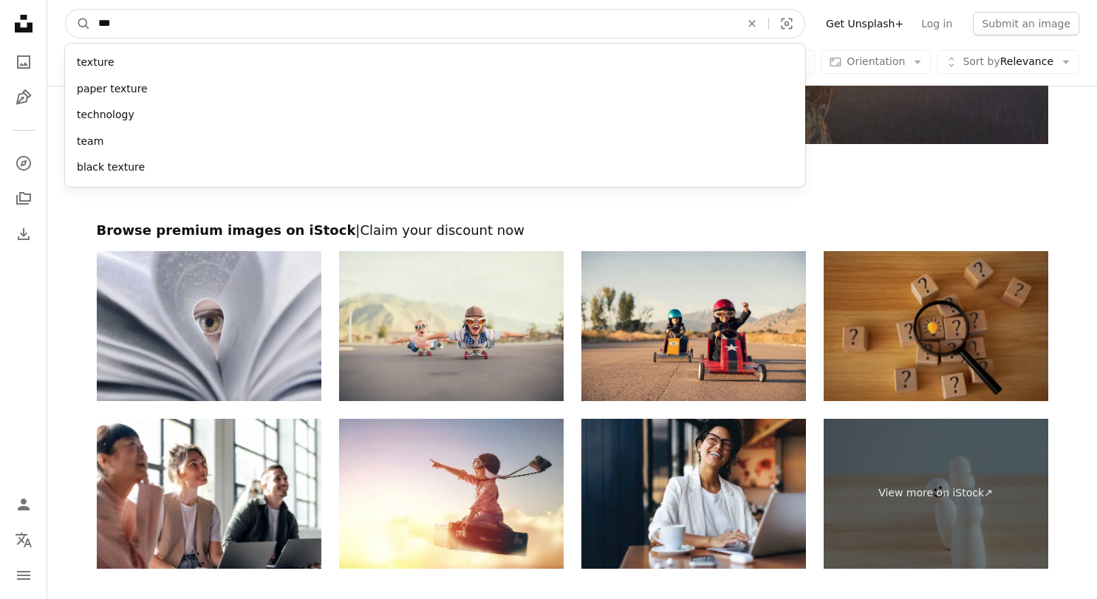
type input "****"
click at [78, 24] on button "A magnifying glass" at bounding box center [78, 24] width 25 height 28
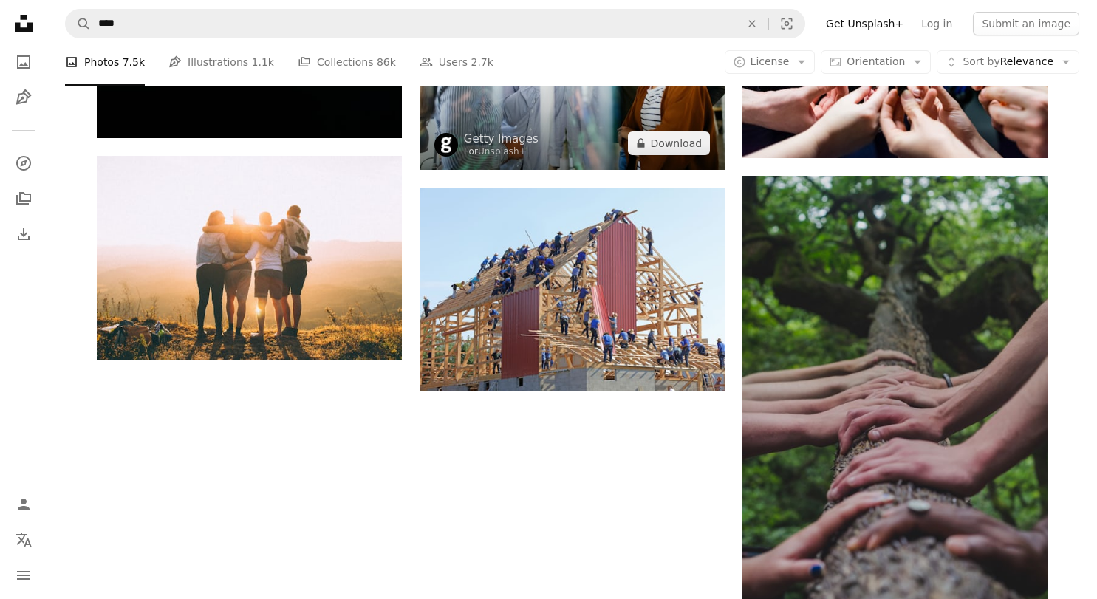
scroll to position [1798, 0]
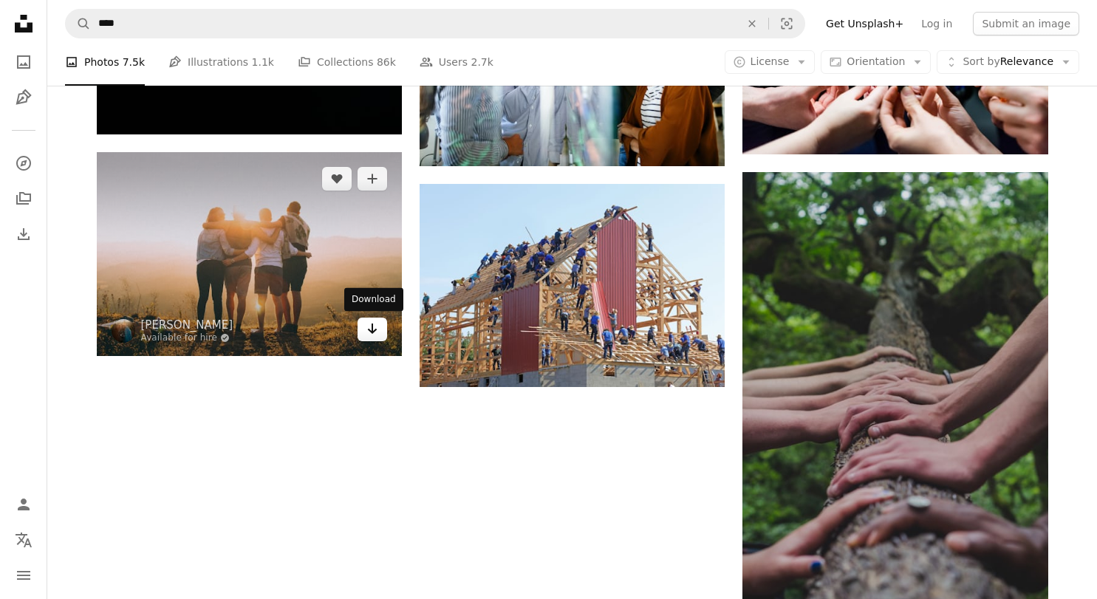
click at [365, 332] on link "Arrow pointing down" at bounding box center [372, 330] width 30 height 24
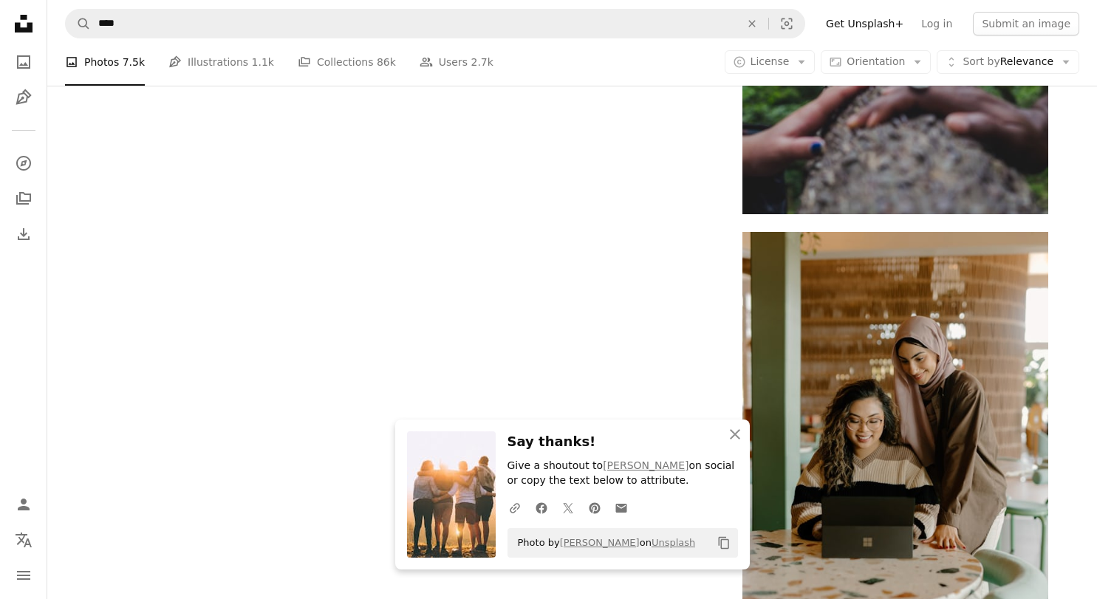
scroll to position [2275, 0]
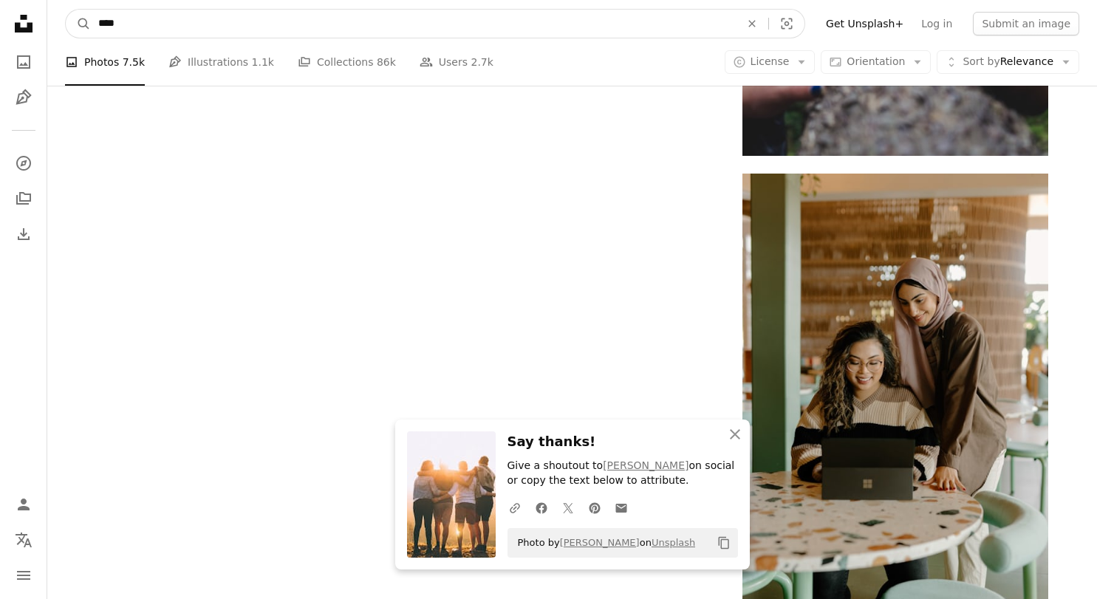
click at [135, 20] on input "****" at bounding box center [413, 24] width 645 height 28
type input "*********"
click at [78, 24] on button "A magnifying glass" at bounding box center [78, 24] width 25 height 28
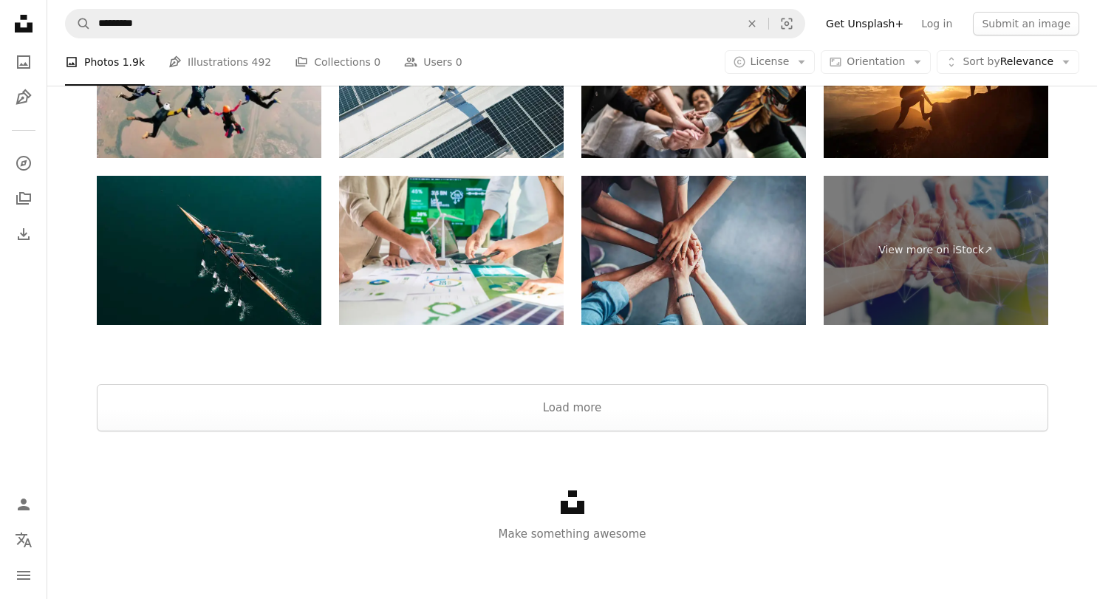
scroll to position [2996, 0]
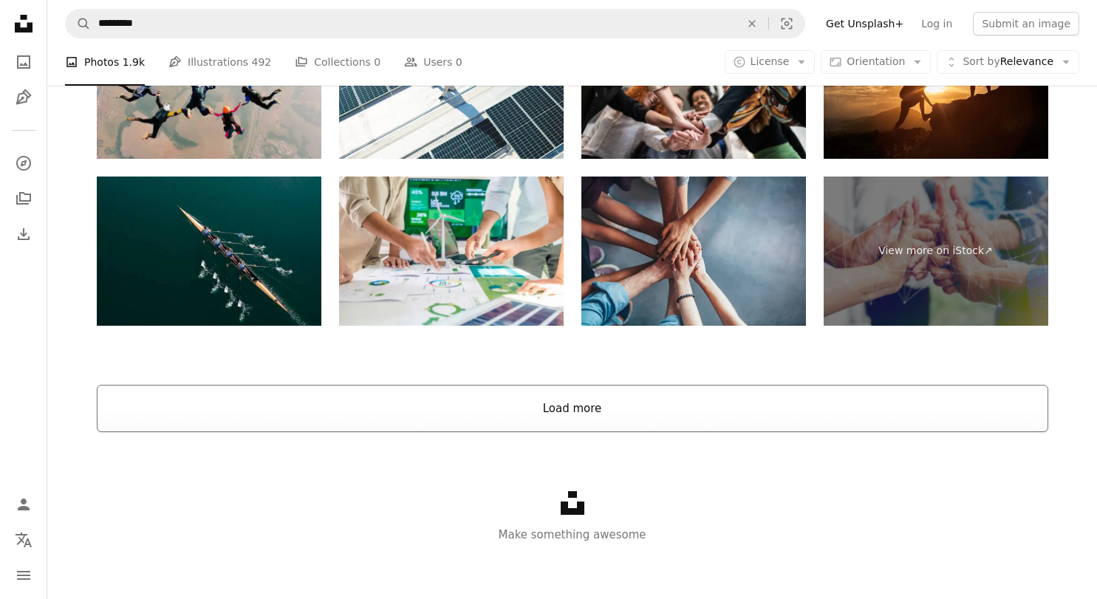
click at [711, 385] on button "Load more" at bounding box center [572, 408] width 951 height 47
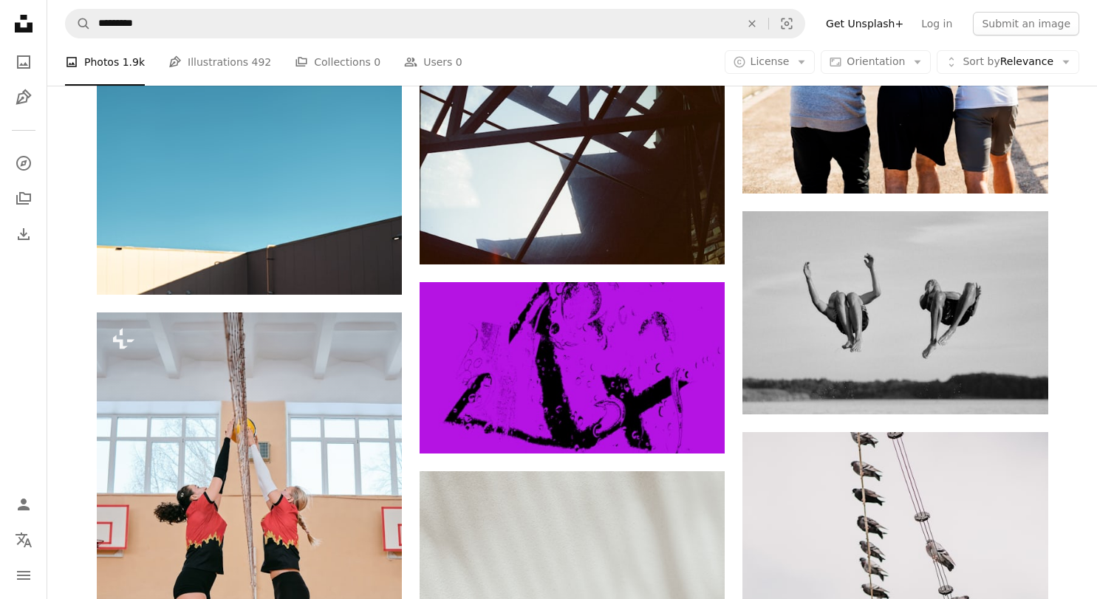
scroll to position [6594, 0]
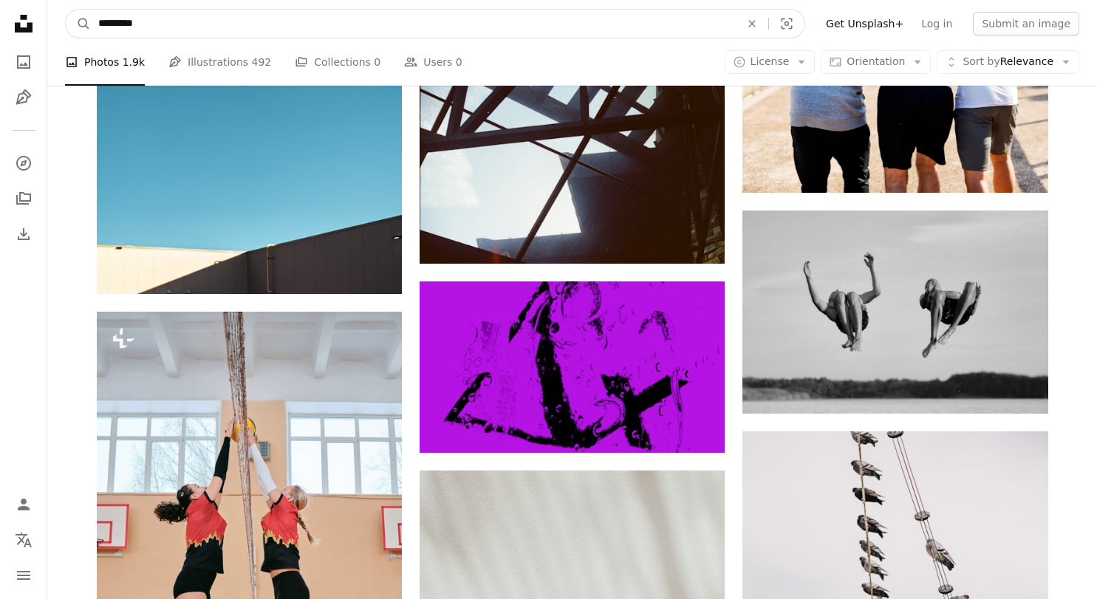
drag, startPoint x: 122, startPoint y: 27, endPoint x: 193, endPoint y: 27, distance: 70.9
click at [193, 27] on input "*********" at bounding box center [413, 24] width 645 height 28
type input "****"
click at [78, 24] on button "A magnifying glass" at bounding box center [78, 24] width 25 height 28
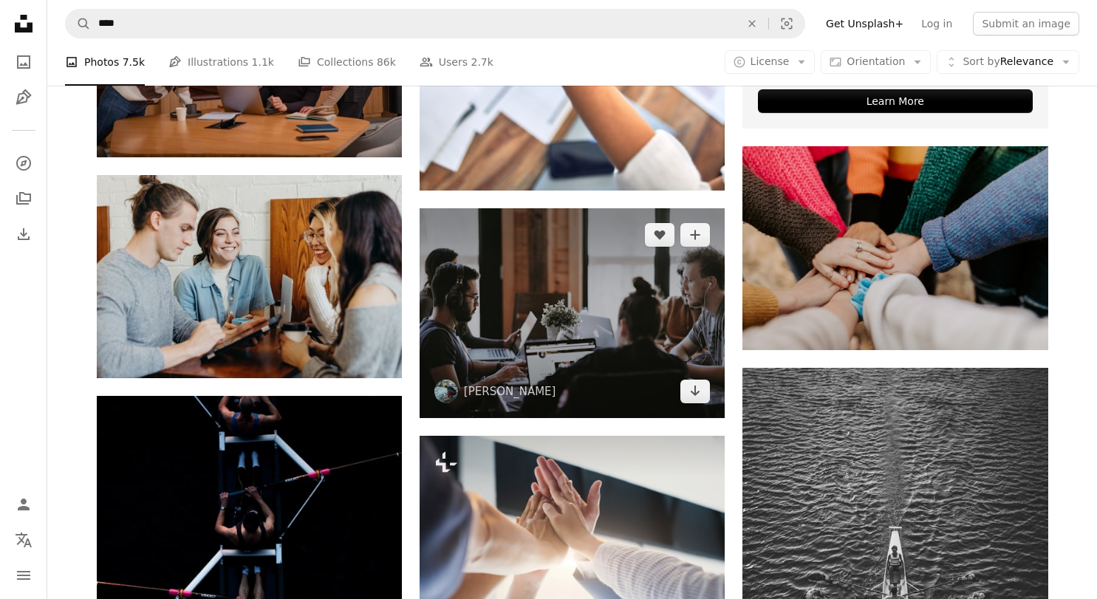
scroll to position [649, 0]
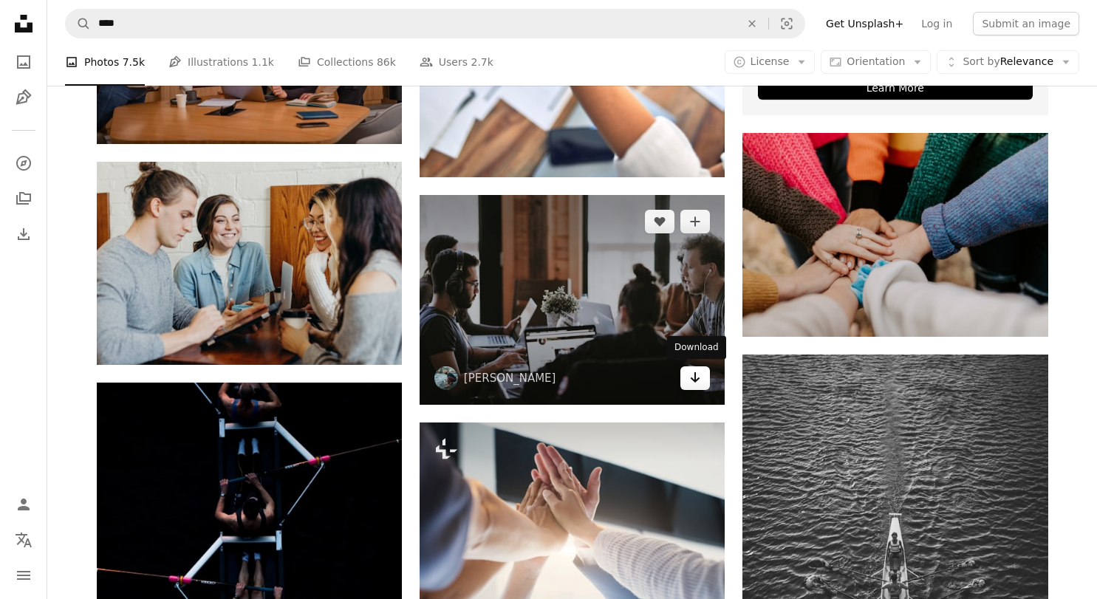
click at [693, 380] on icon "Arrow pointing down" at bounding box center [695, 378] width 12 height 18
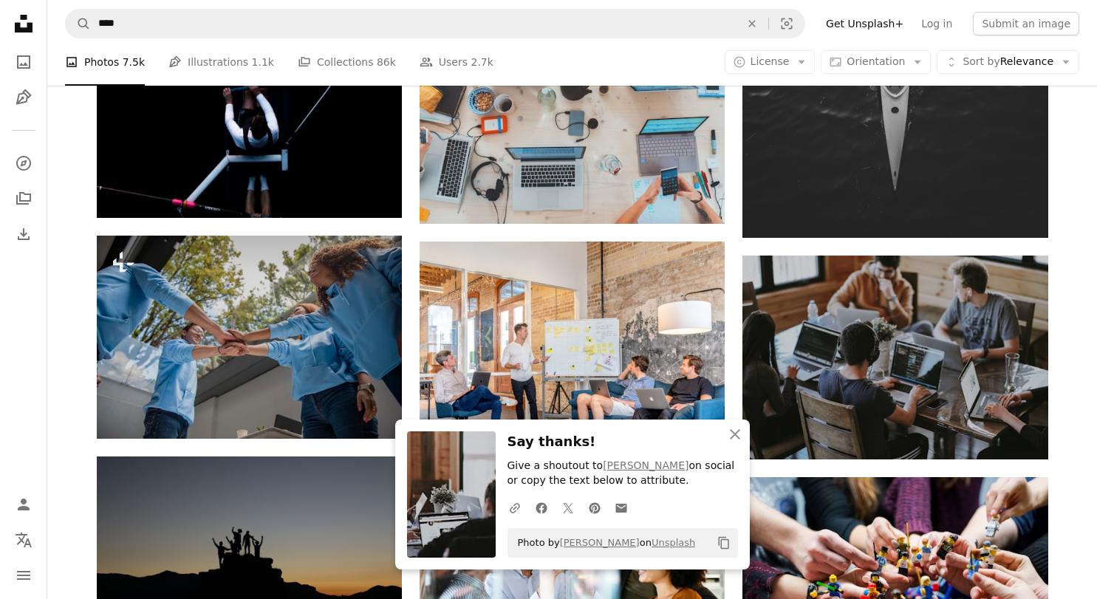
scroll to position [1288, 0]
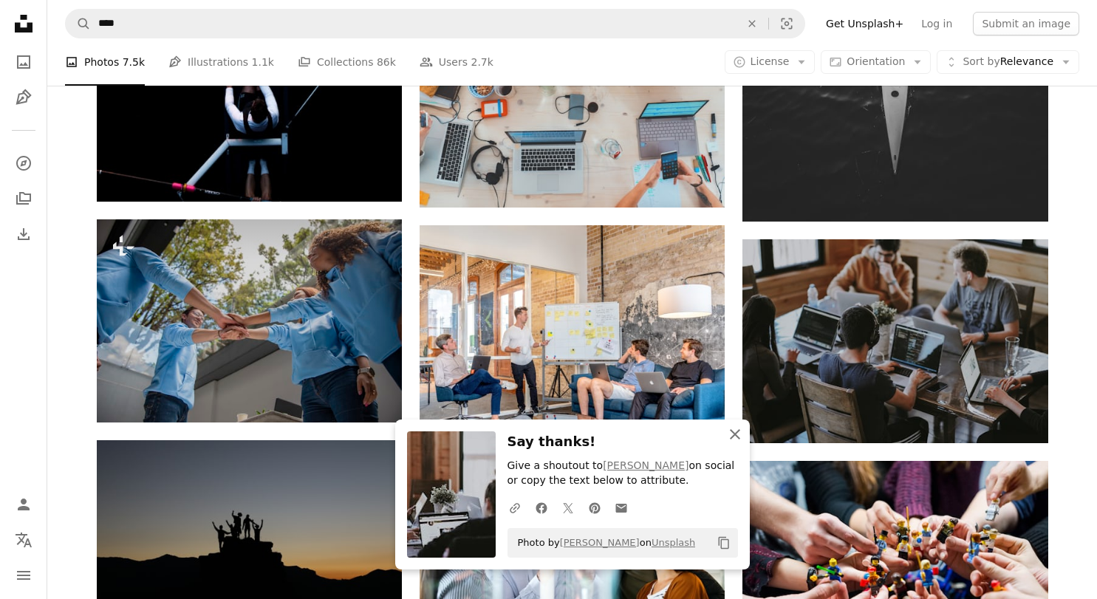
click at [732, 438] on icon "An X shape" at bounding box center [735, 434] width 18 height 18
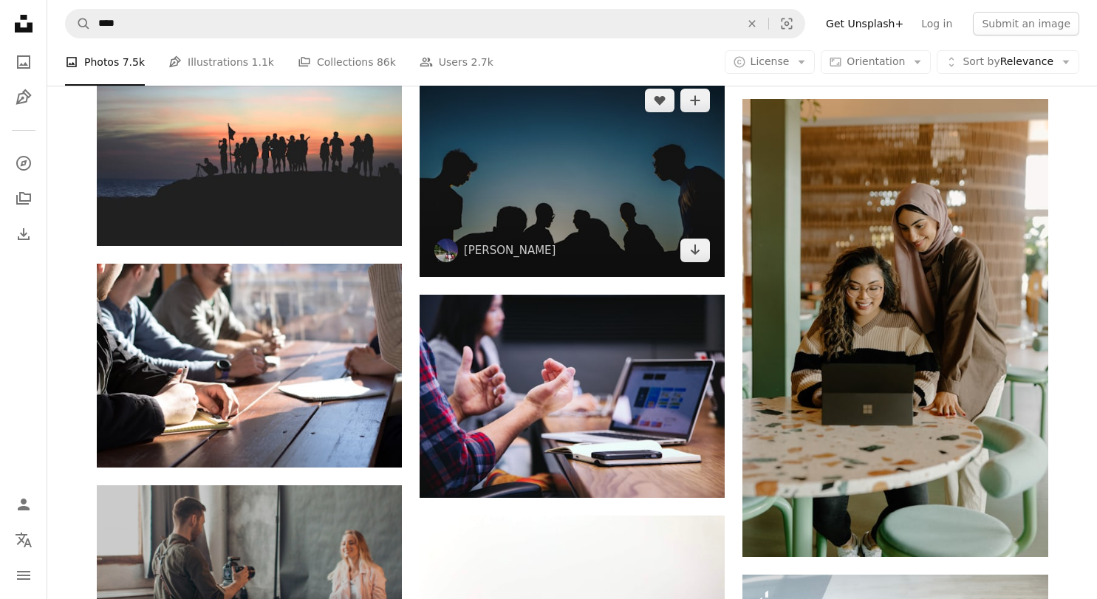
scroll to position [2352, 0]
